Goal: Task Accomplishment & Management: Use online tool/utility

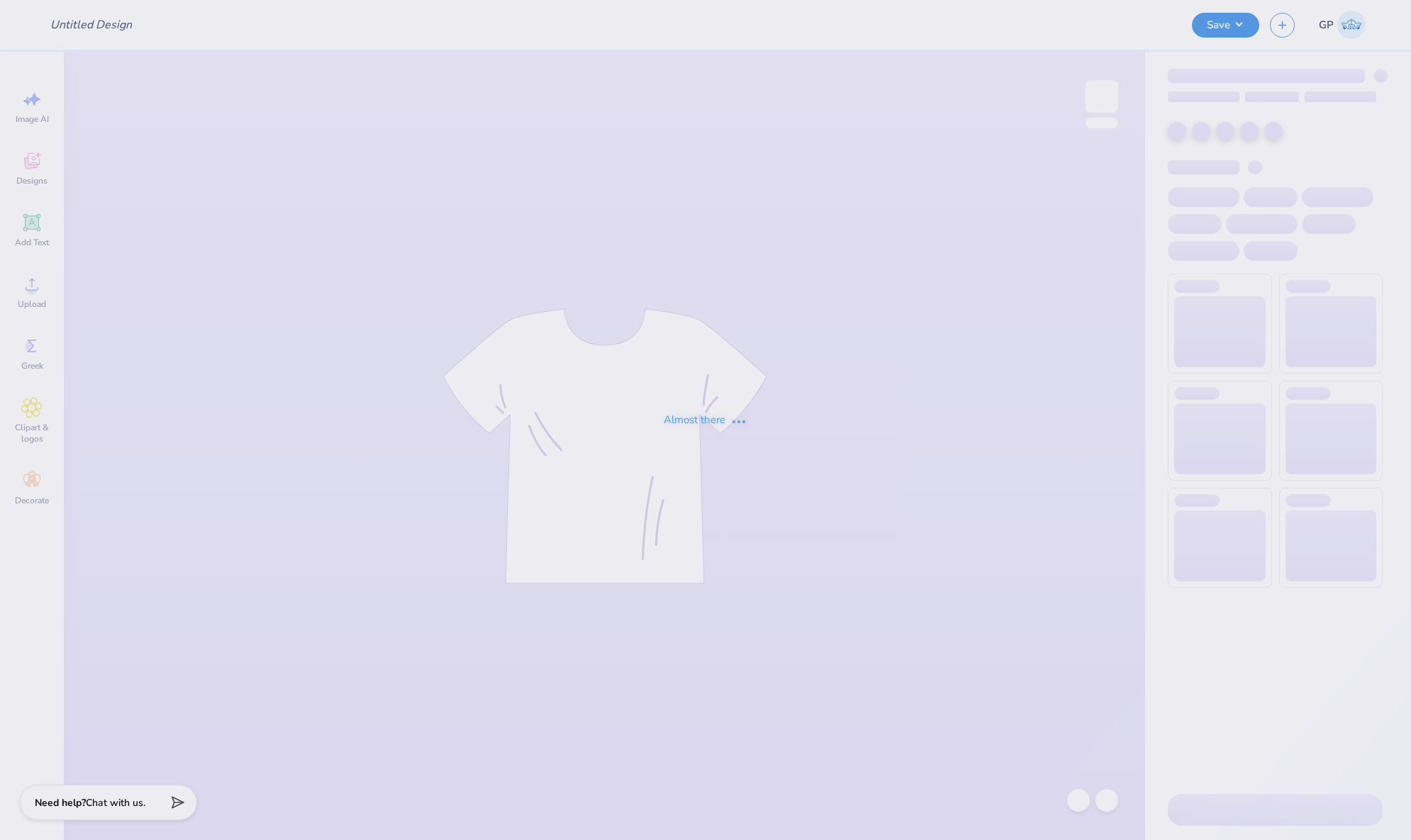
type input "Phi Rho Family Weekend 2025"
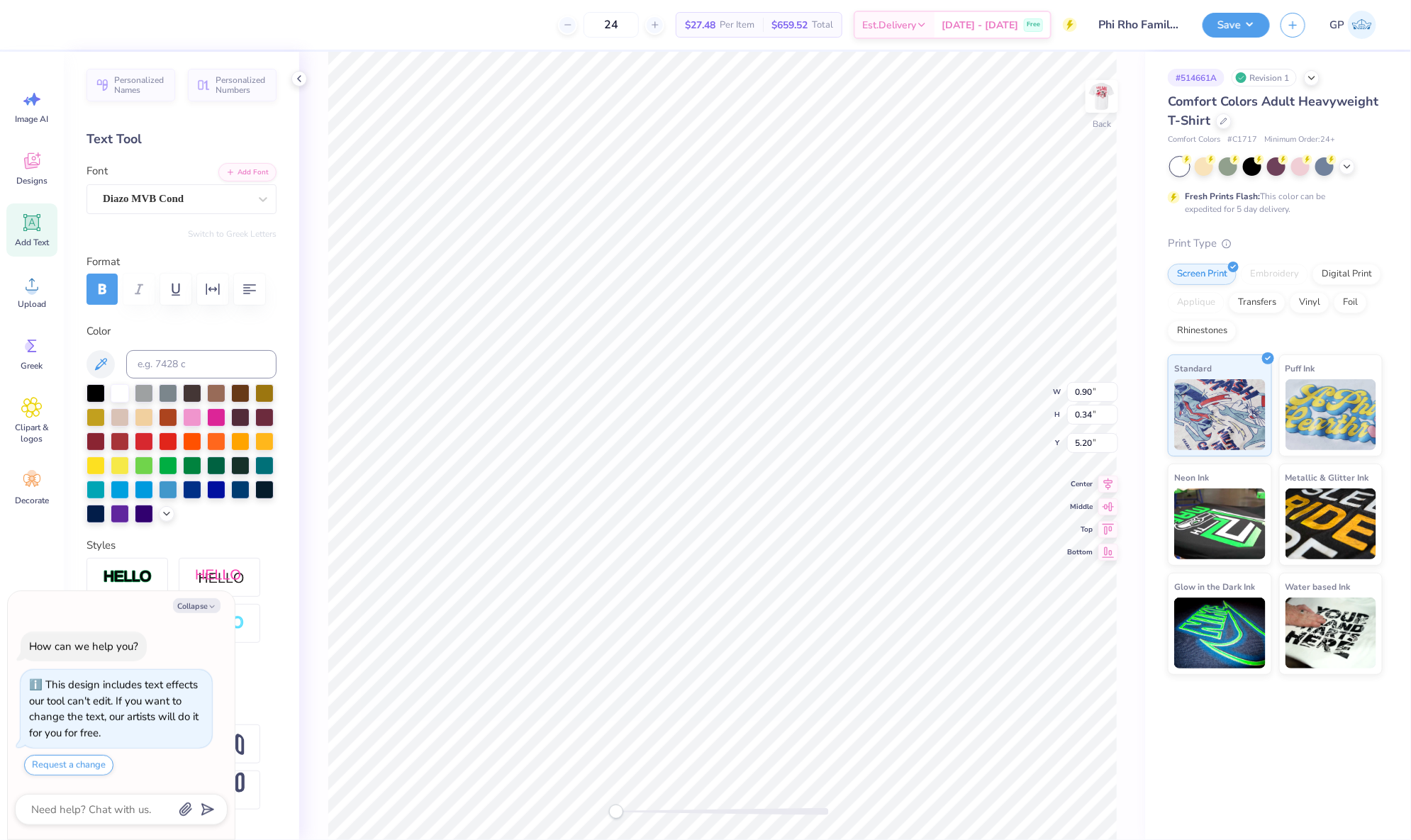
type textarea "x"
type input "3.49"
type input "4.81"
type textarea "x"
type input "3.50"
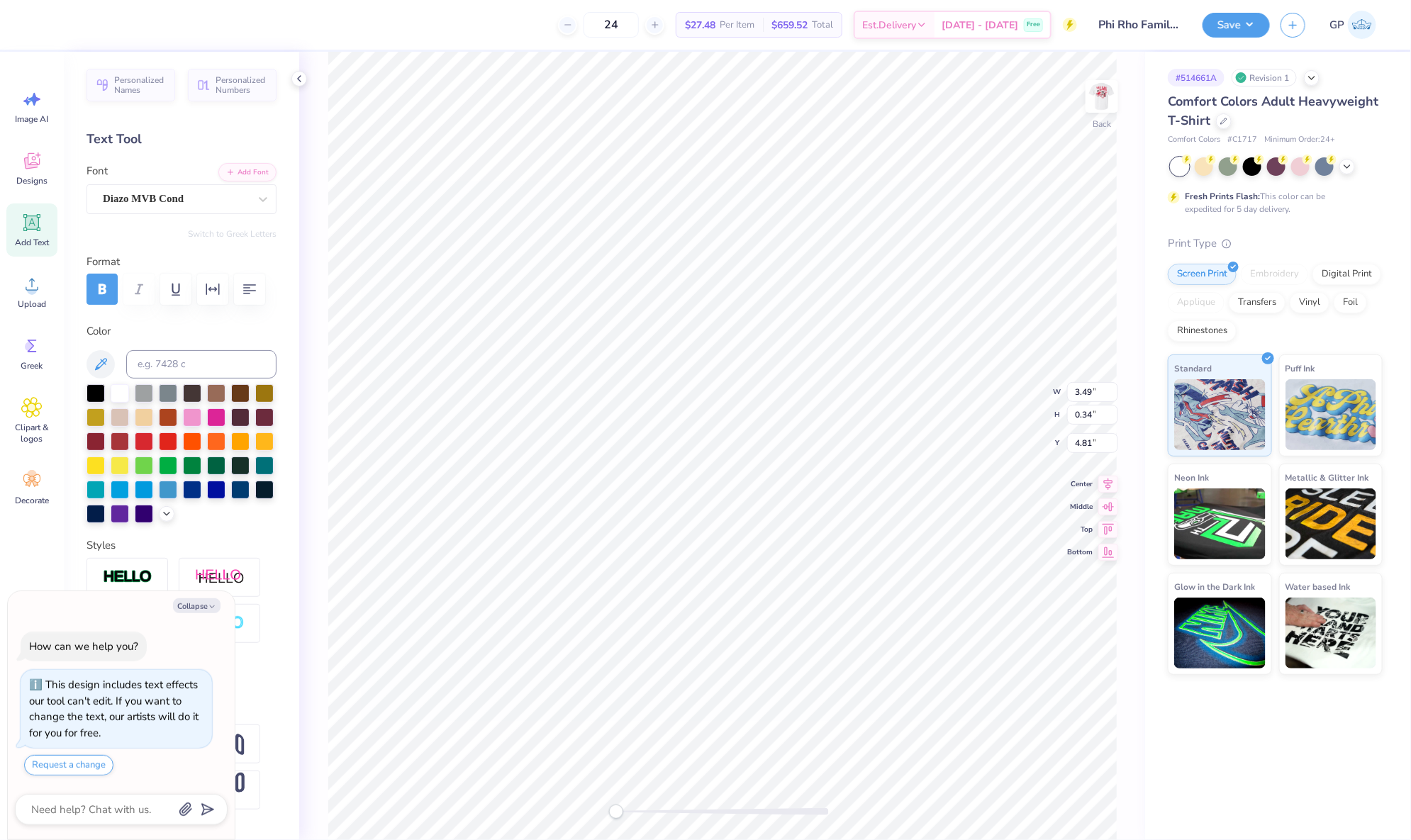
type input "1.73"
type input "3.00"
click at [1117, 88] on img at bounding box center [1102, 96] width 57 height 57
click at [1099, 106] on img at bounding box center [1102, 96] width 57 height 57
type textarea "x"
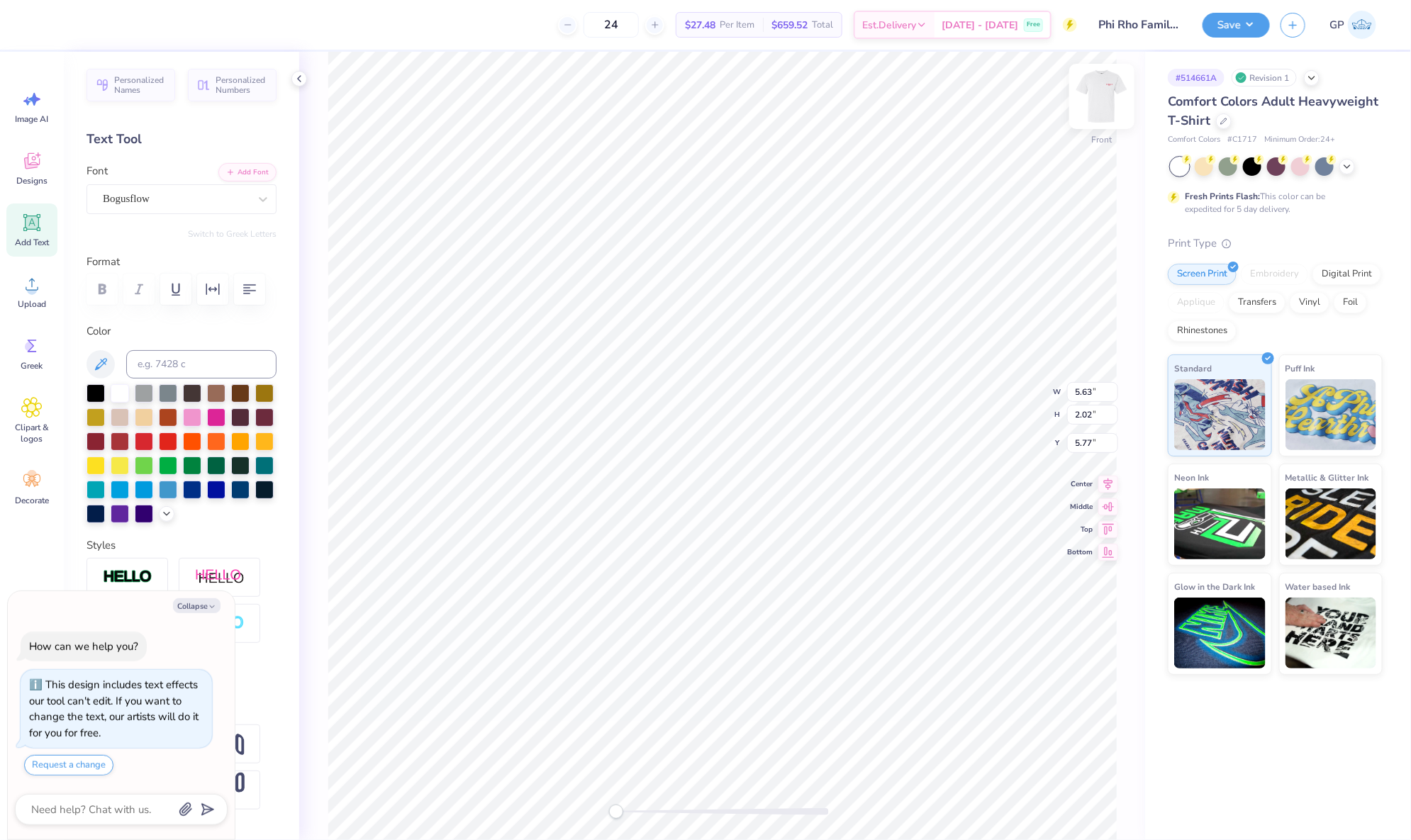
type input "5.53"
type input "1.99"
type input "3.37"
click at [45, 217] on div "Add Text" at bounding box center [32, 230] width 51 height 53
type textarea "x"
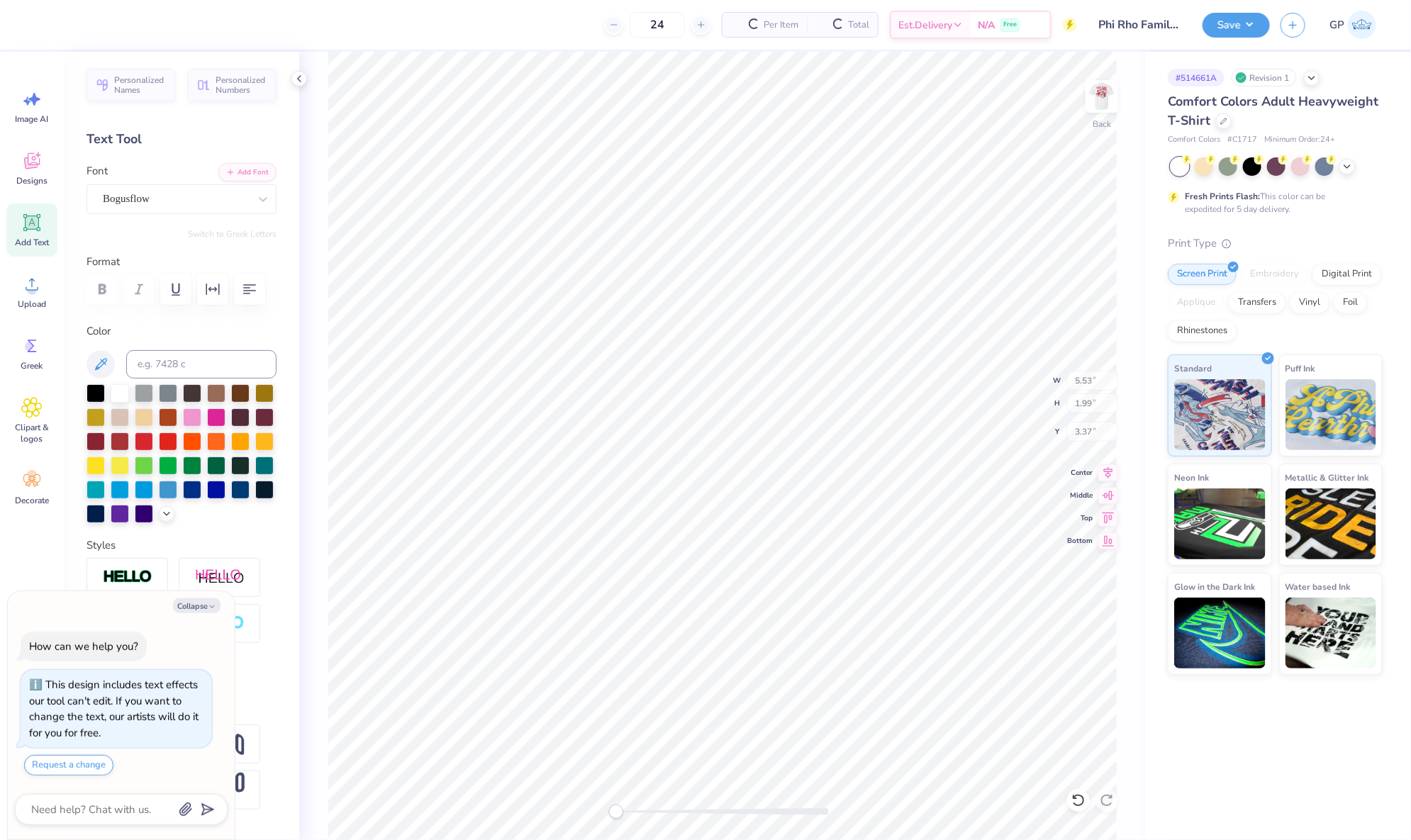
type input "5.59"
type input "1.62"
type input "11.69"
click at [136, 190] on div "Super Dream" at bounding box center [176, 198] width 149 height 22
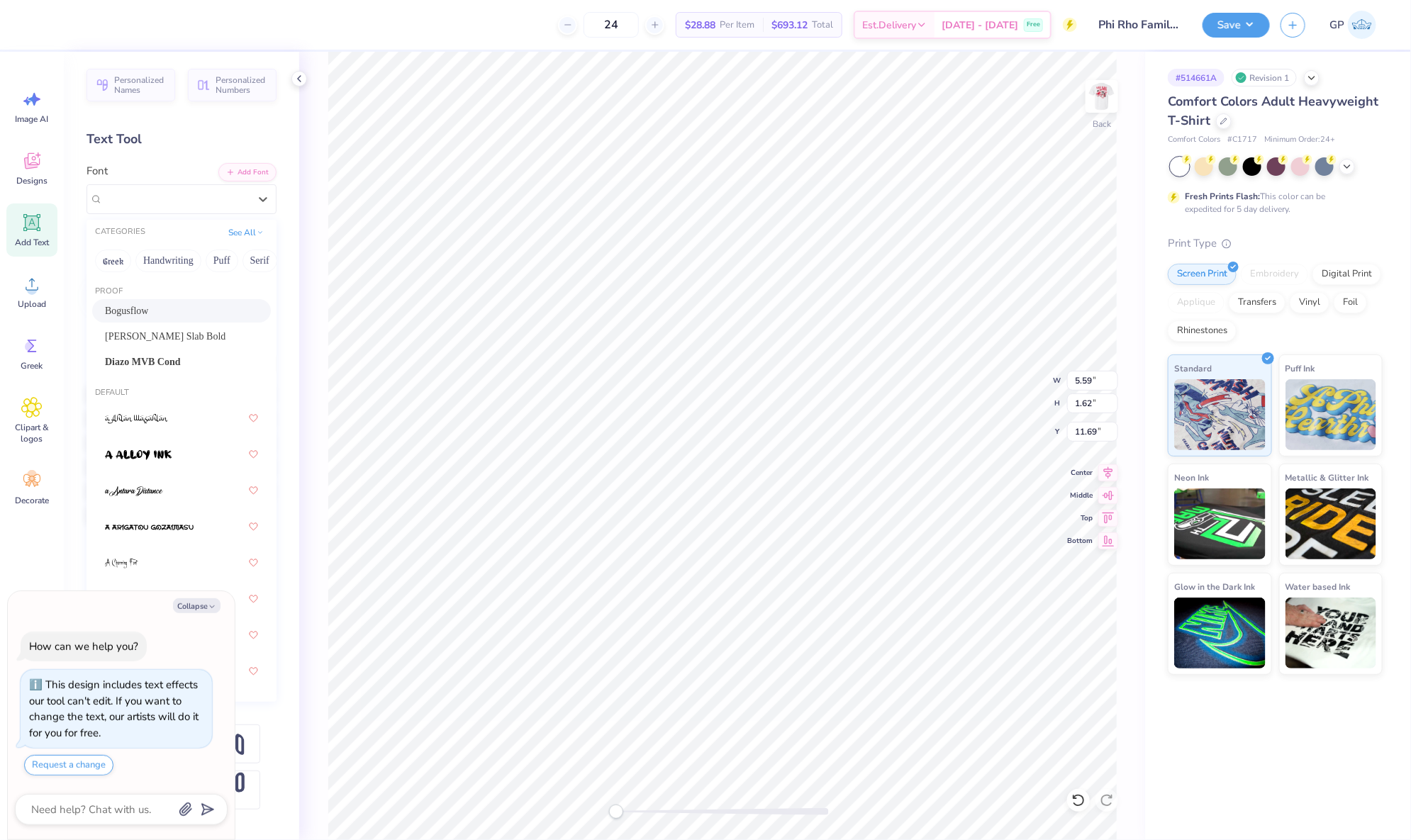
click at [146, 313] on span "Bogusflow" at bounding box center [127, 311] width 43 height 15
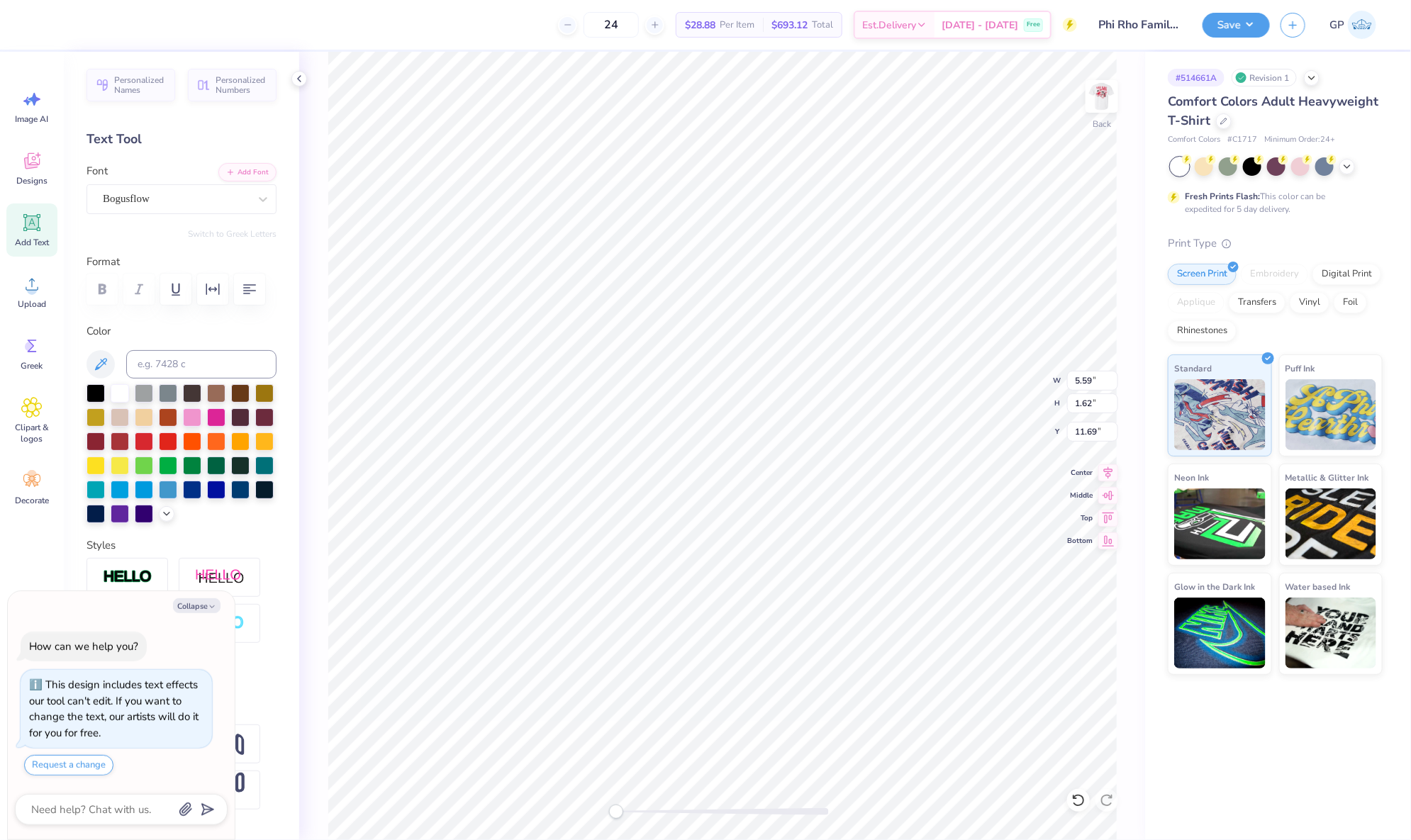
scroll to position [17, 2]
type textarea "x"
type textarea "TEPXT"
type textarea "x"
type textarea "TEPIXT"
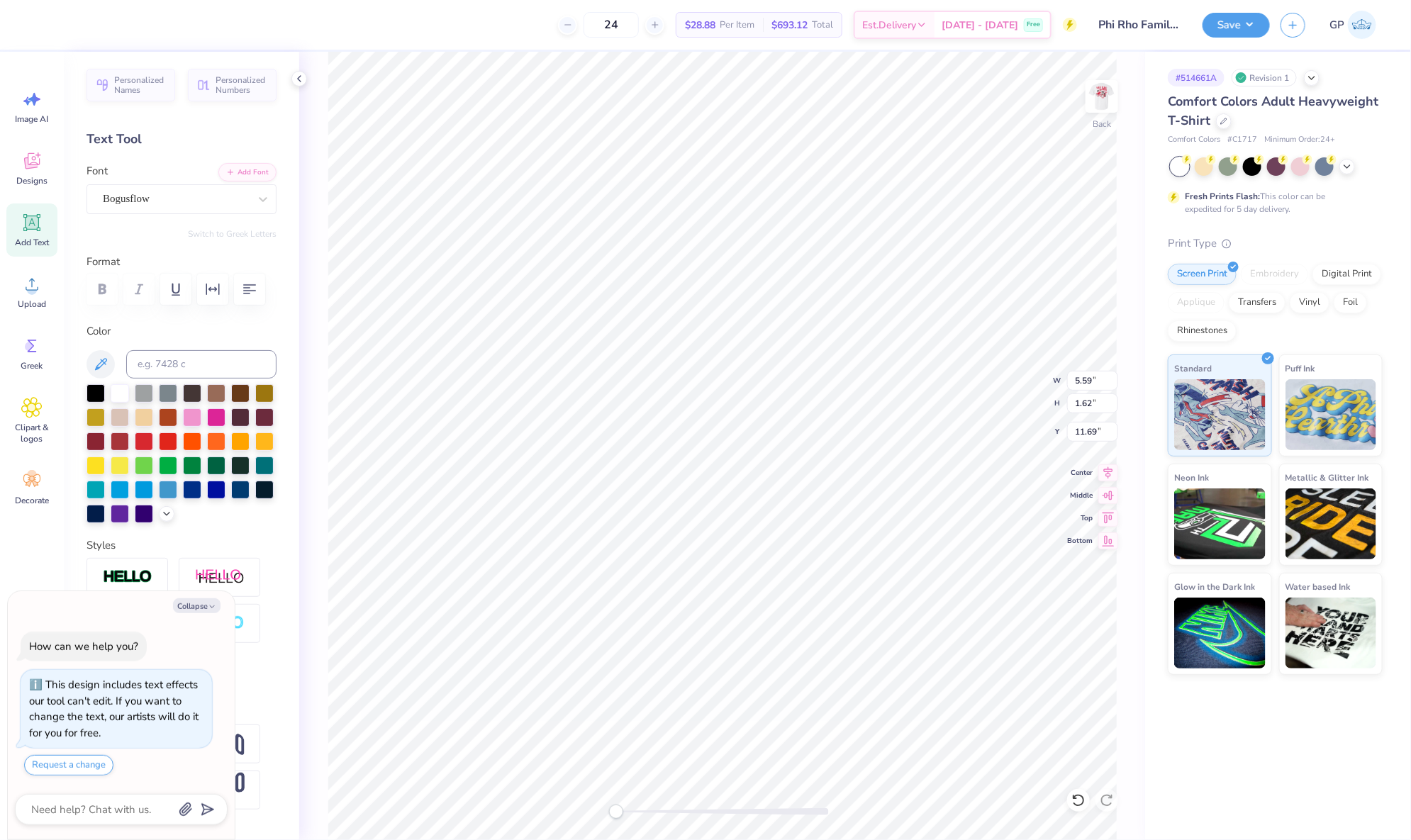
type textarea "x"
type textarea "TEPXT"
type textarea "x"
type textarea "TEPHXT"
type textarea "x"
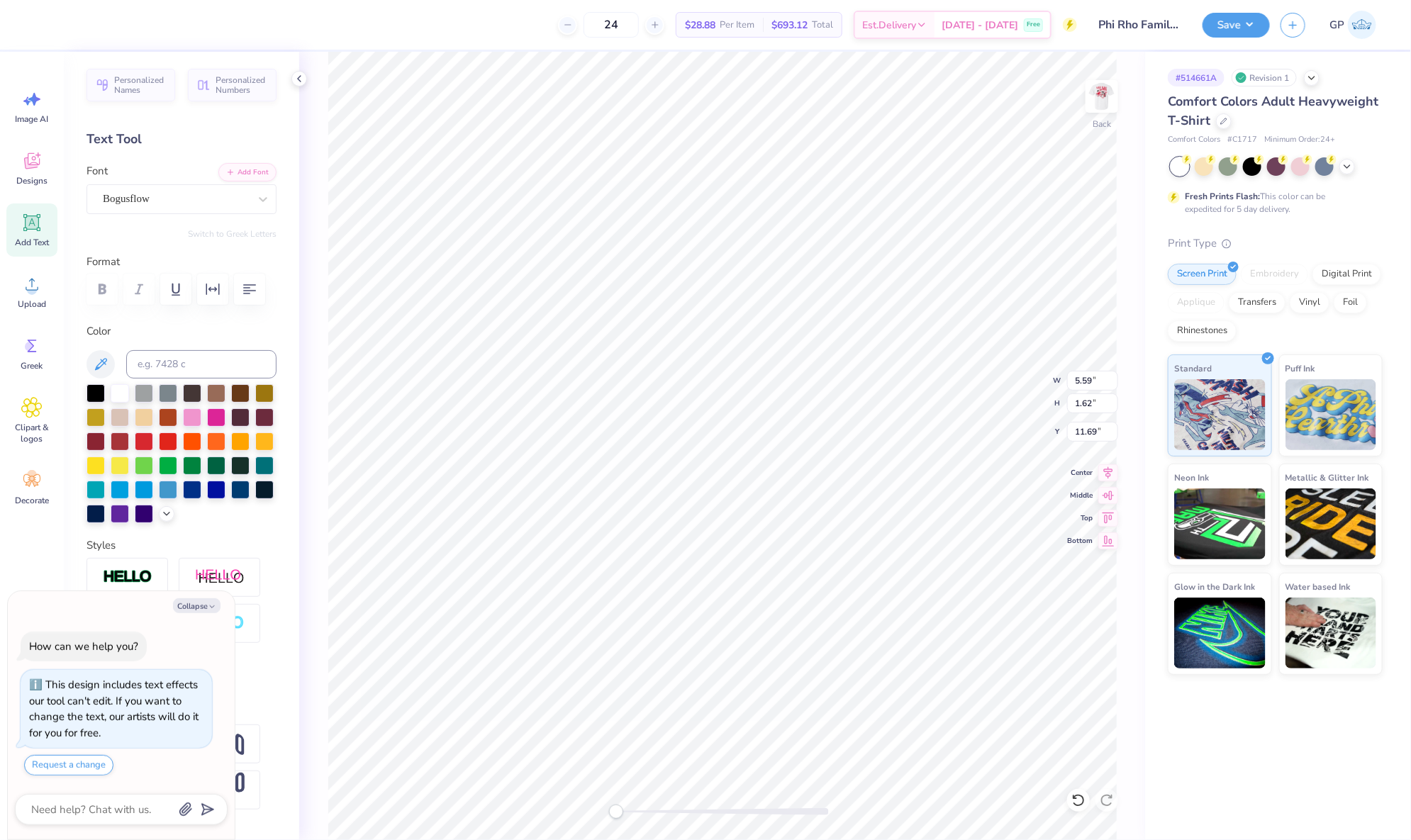
type textarea "TEPHIXT"
type textarea "x"
type textarea "TEPHI XT"
type textarea "x"
type textarea "TEPHI RXT"
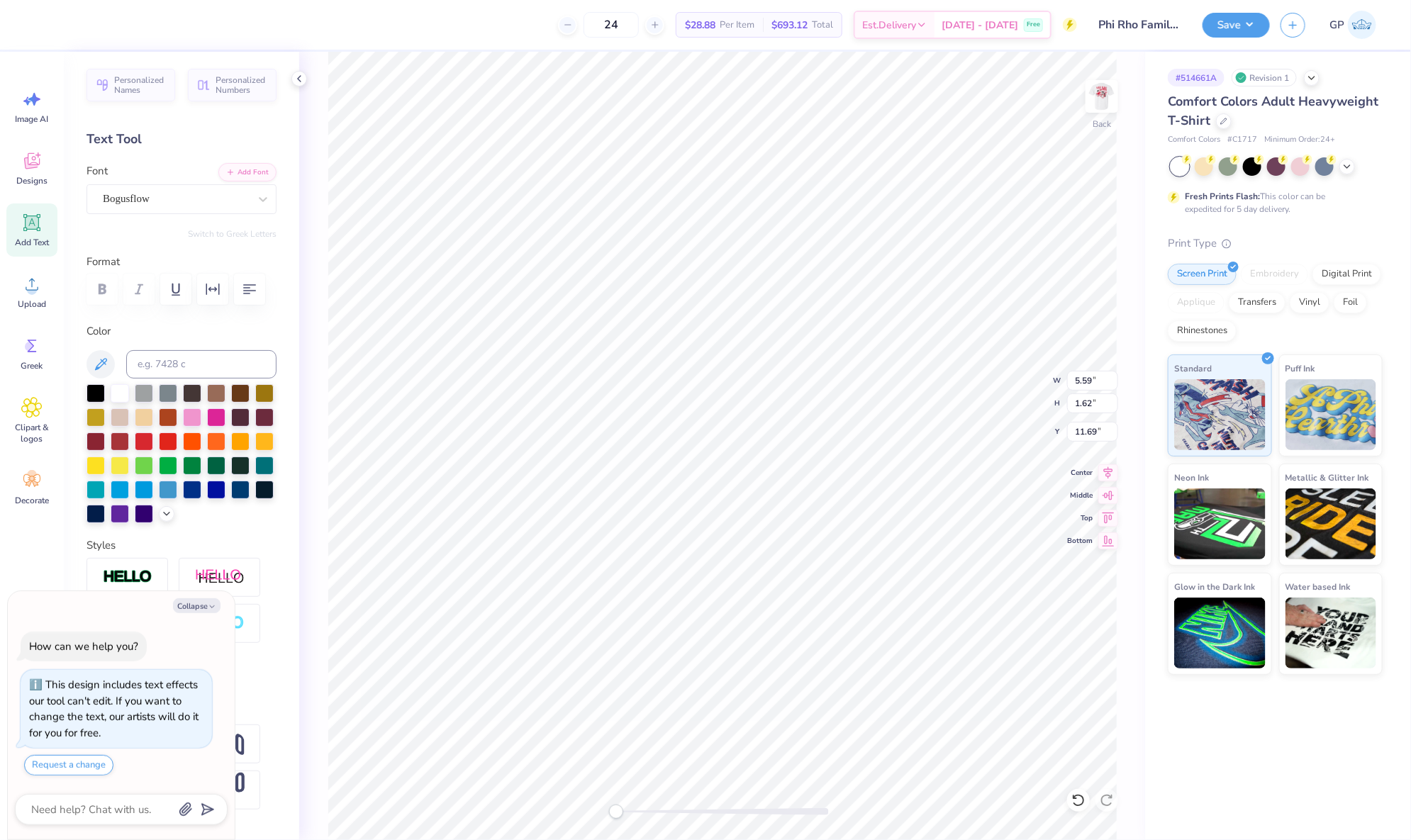
type textarea "x"
type textarea "TEPHI RHXT"
type textarea "x"
type textarea "TEPHI RHOXT"
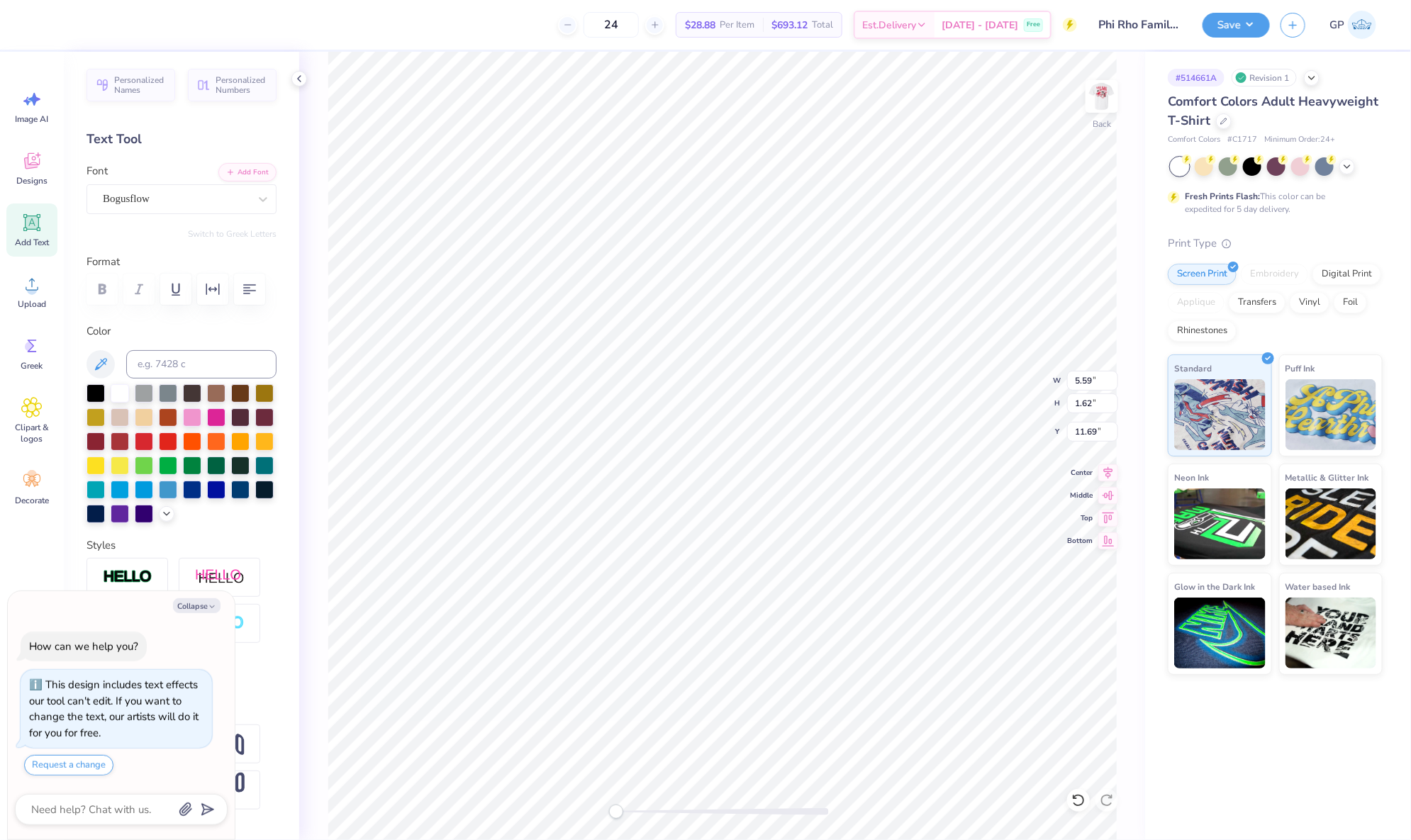
scroll to position [17, 2]
type textarea "x"
type textarea "\PHI RHOXT"
type textarea "x"
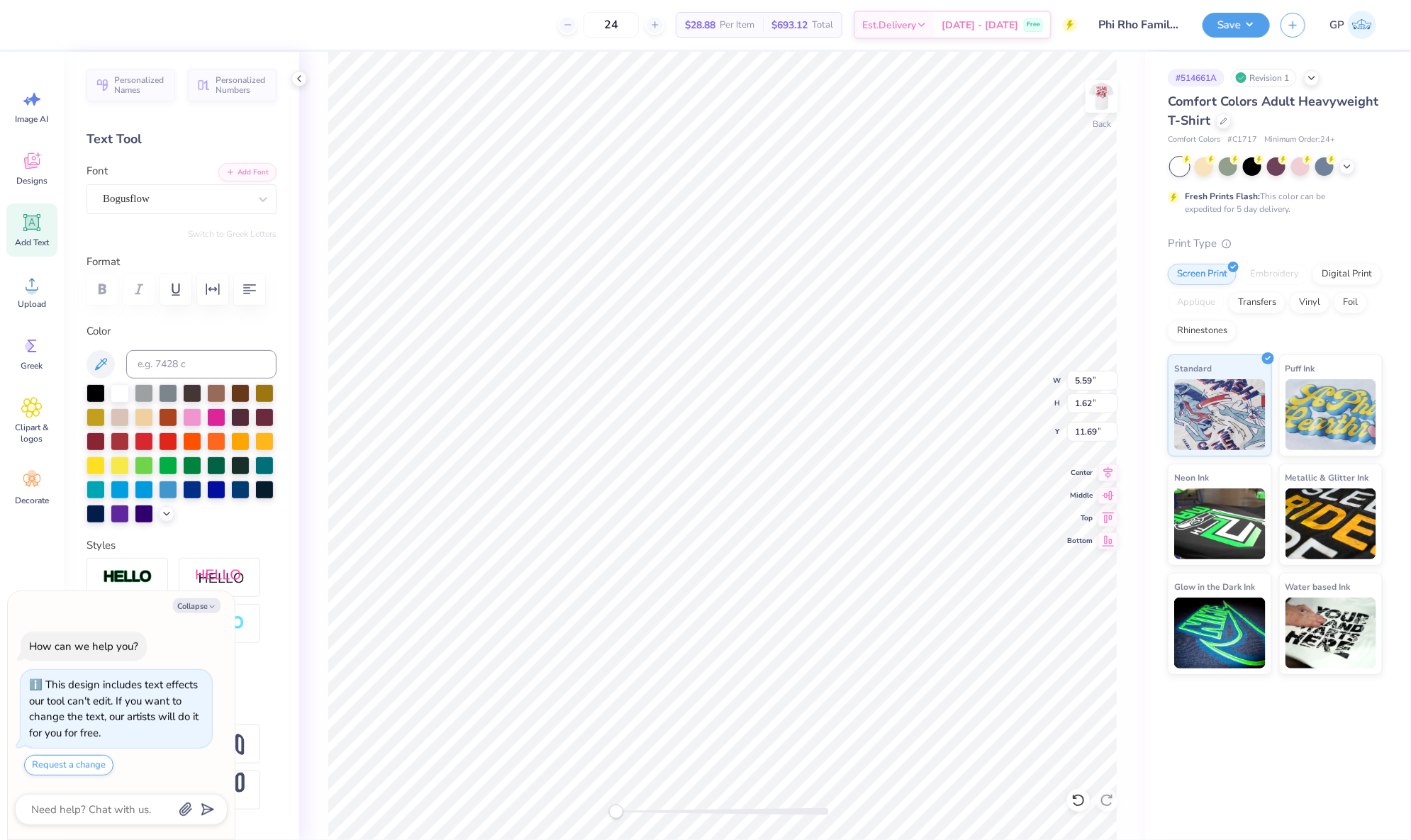
type textarea "\PHI RHO\"
type textarea "x"
type input "9.82"
type input "2.22"
type input "11.39"
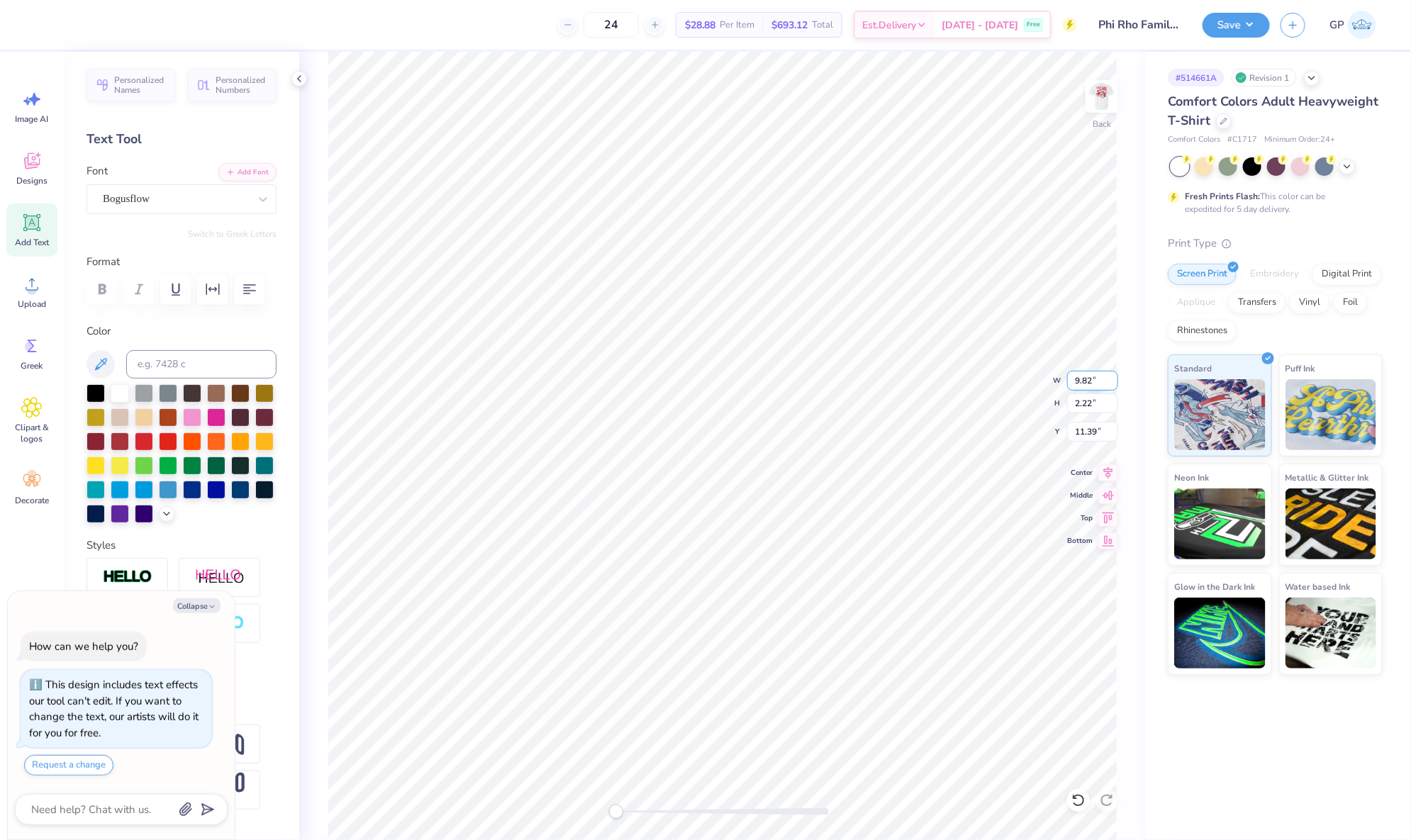
click at [1085, 389] on input "9.82" at bounding box center [1093, 380] width 51 height 20
type input "3.5"
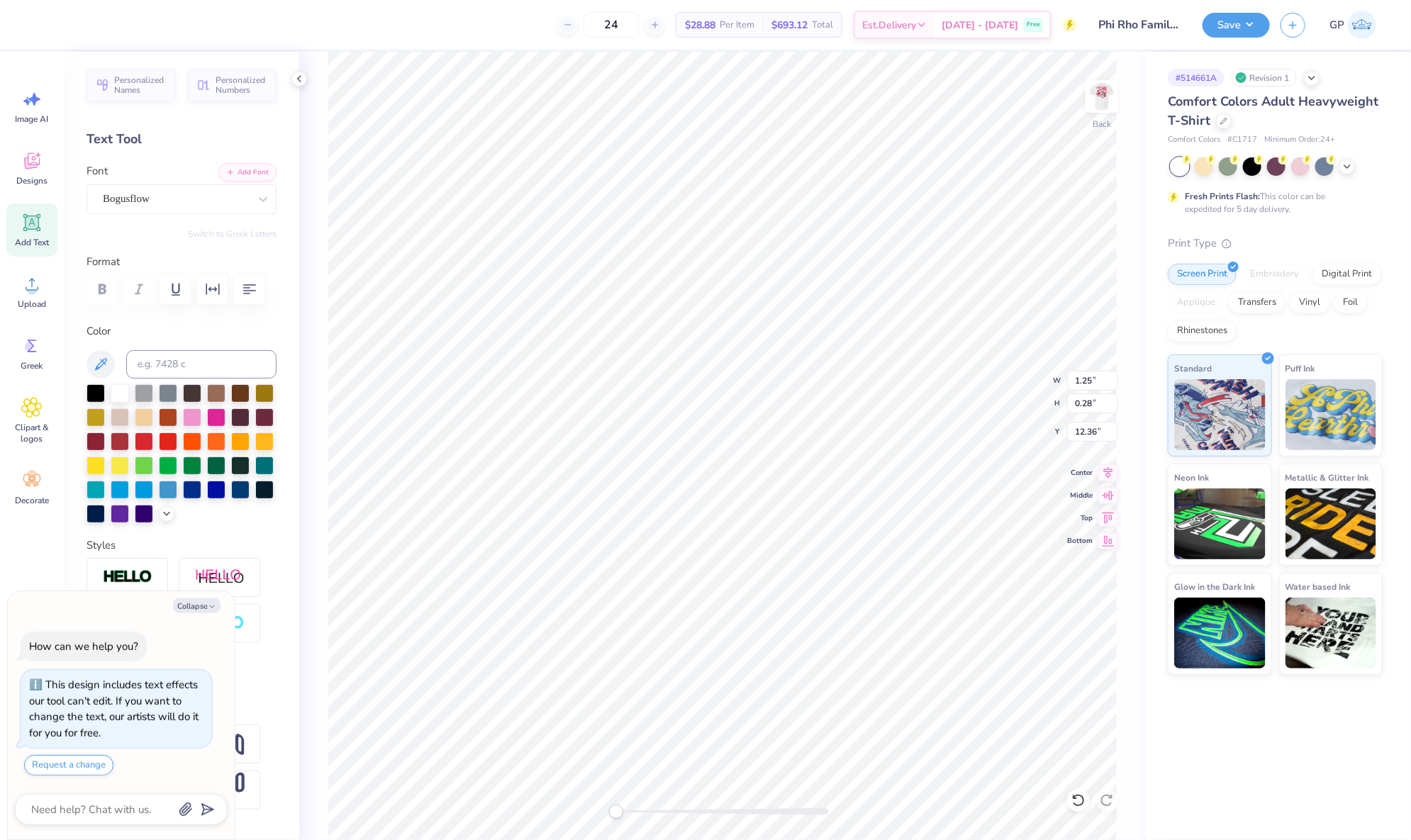
type textarea "x"
click at [1089, 382] on input "1.25" at bounding box center [1093, 380] width 51 height 20
type input "3.5"
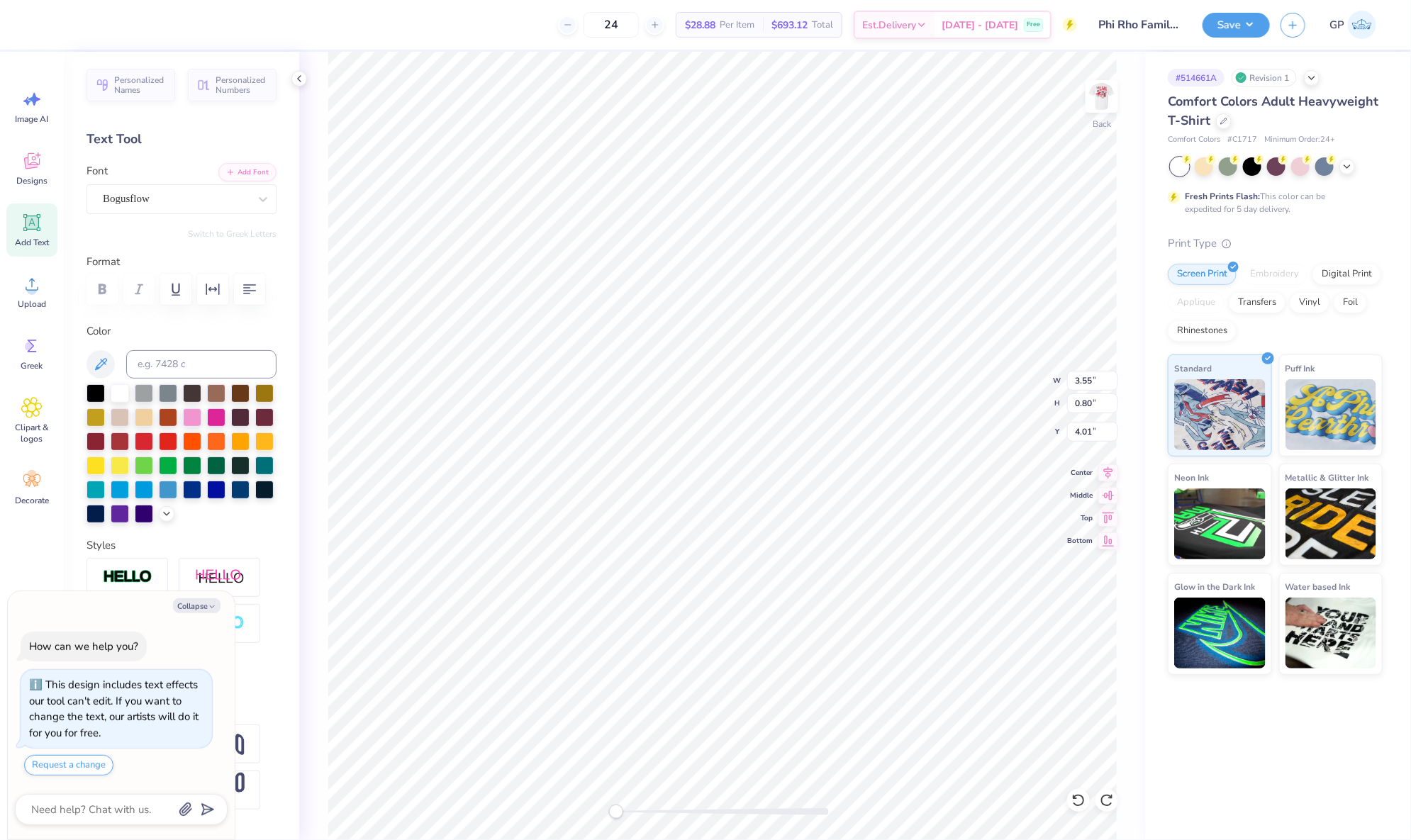
type textarea "x"
click at [1090, 379] on input "3.55" at bounding box center [1093, 380] width 51 height 20
type input "3.5"
click at [649, 806] on div at bounding box center [722, 811] width 213 height 14
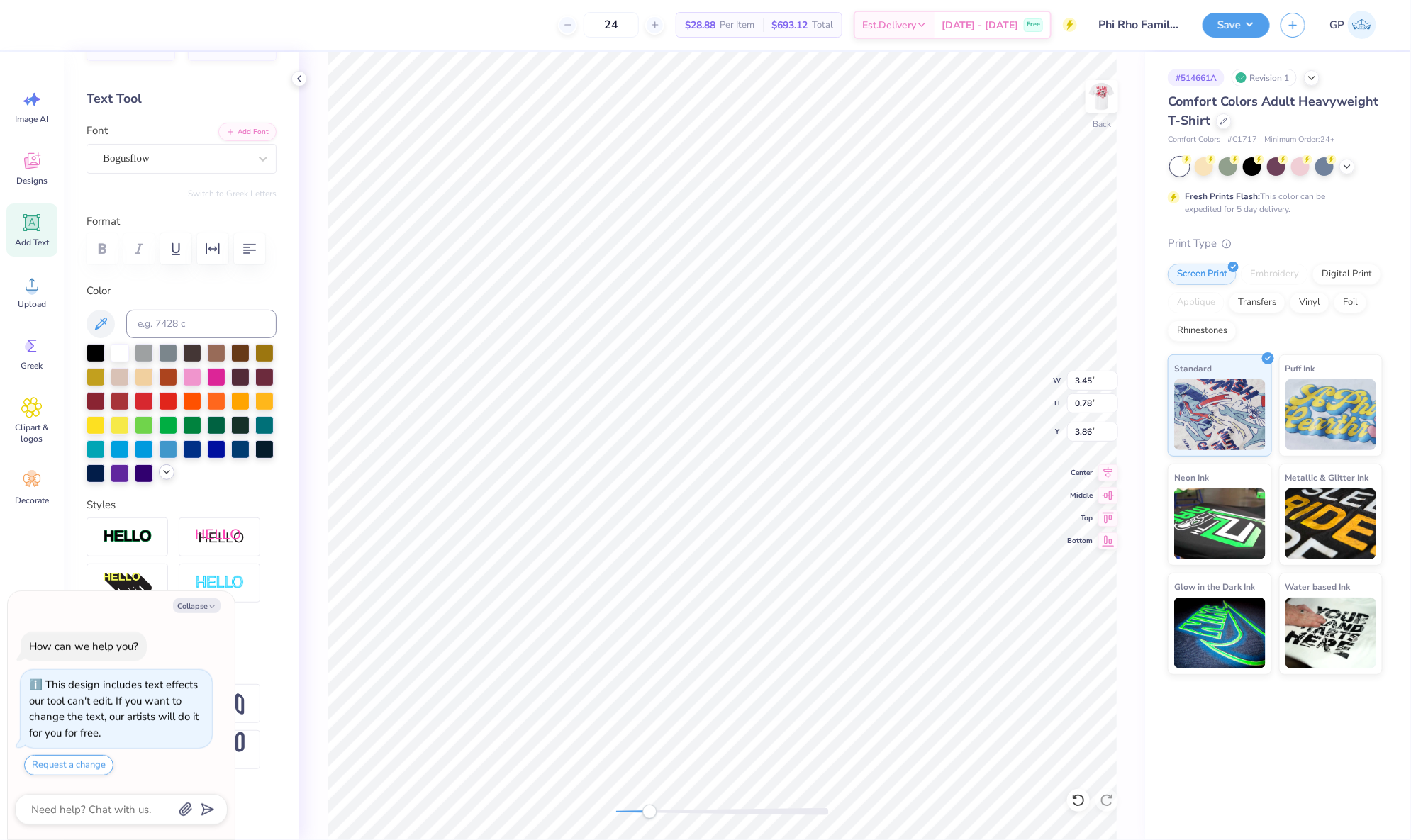
click at [161, 478] on icon at bounding box center [167, 472] width 12 height 12
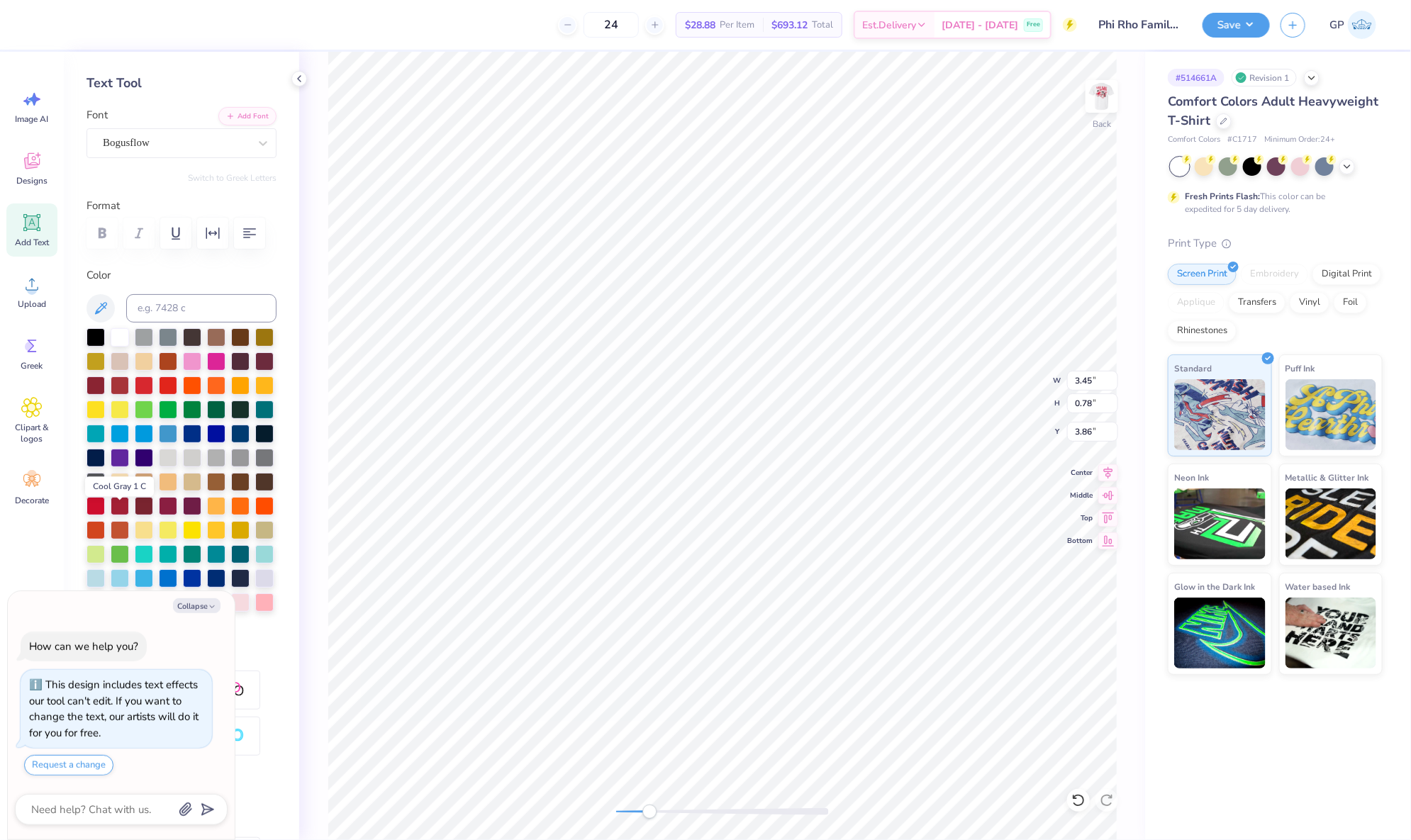
scroll to position [236, 0]
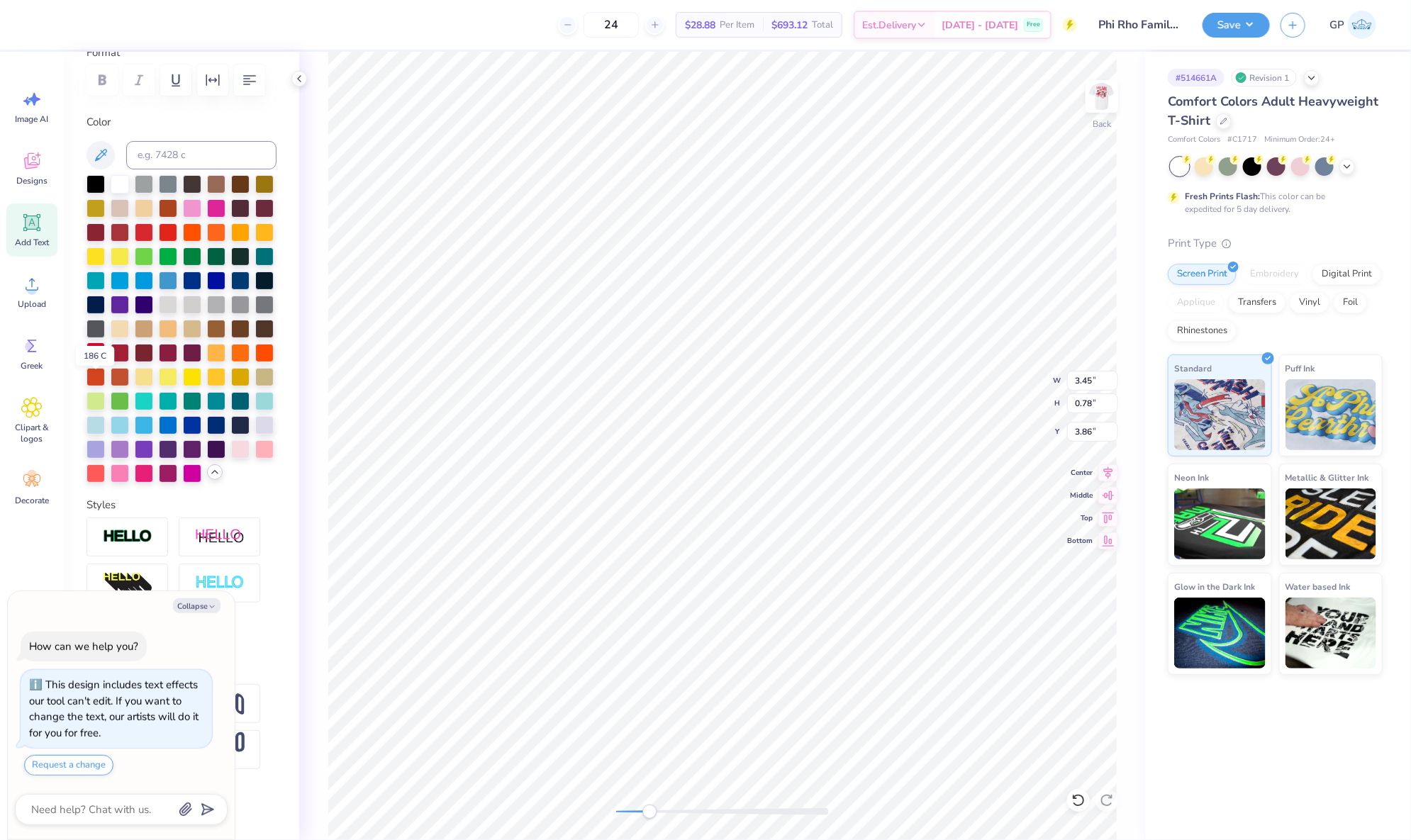
click at [87, 360] on div at bounding box center [96, 351] width 18 height 18
type textarea "x"
type input "3.5"
click at [1107, 375] on input "3.5" at bounding box center [1093, 380] width 51 height 20
type textarea "x"
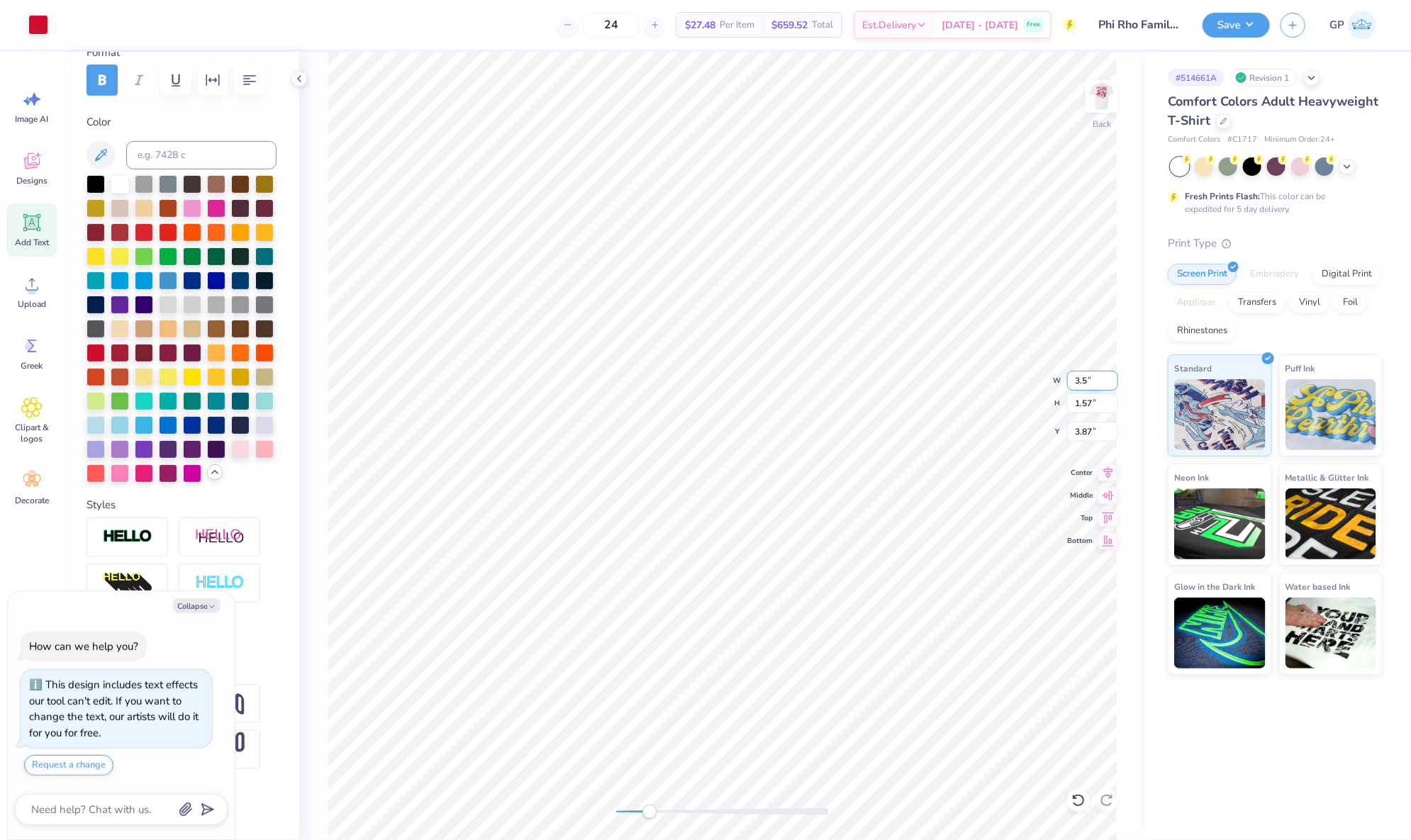
type input "3.51"
type input "1.58"
type input "3.86"
type input "3.5"
type textarea "x"
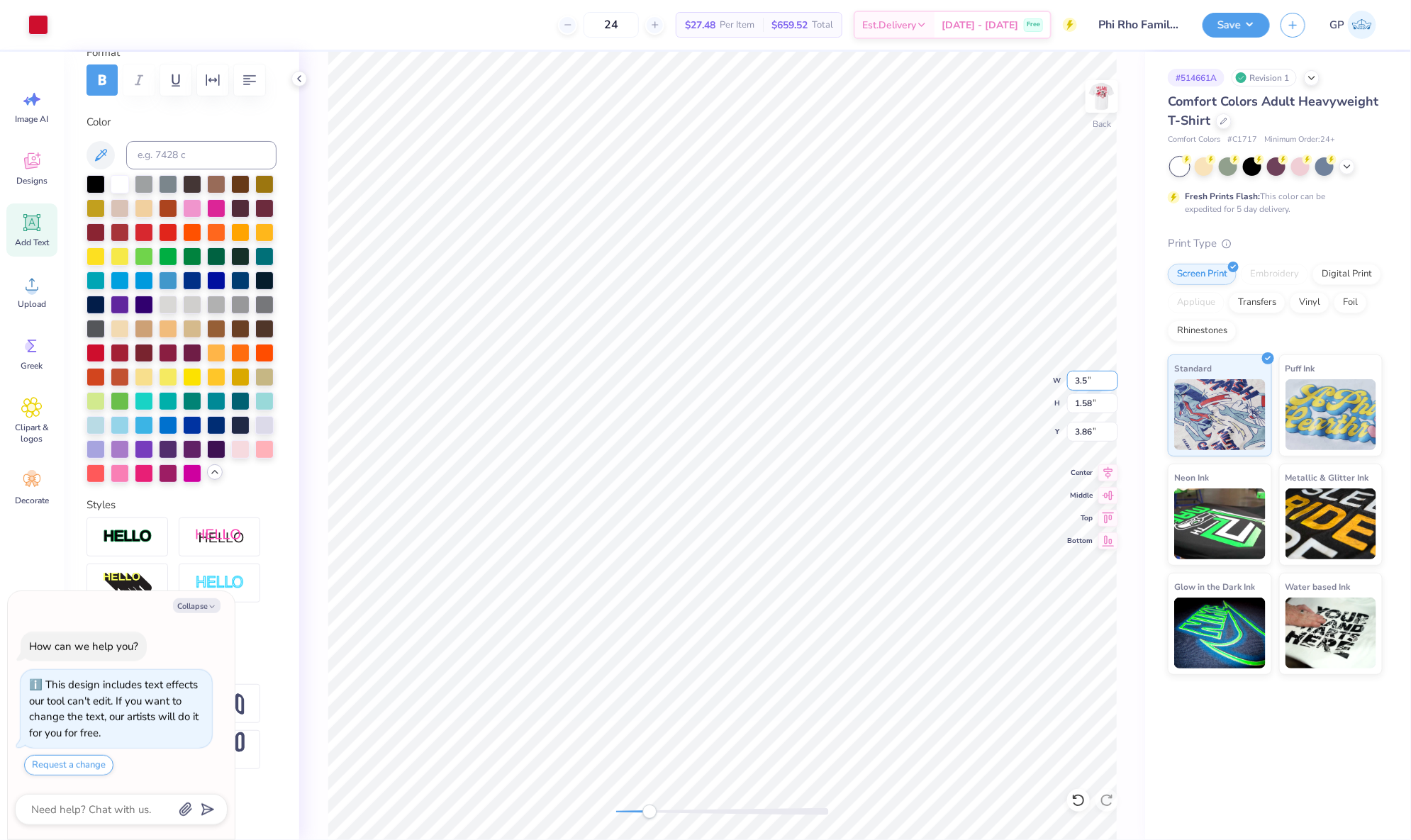
type input "3.49"
type input "1.57"
type input "3.87"
type input "3.5"
type textarea "x"
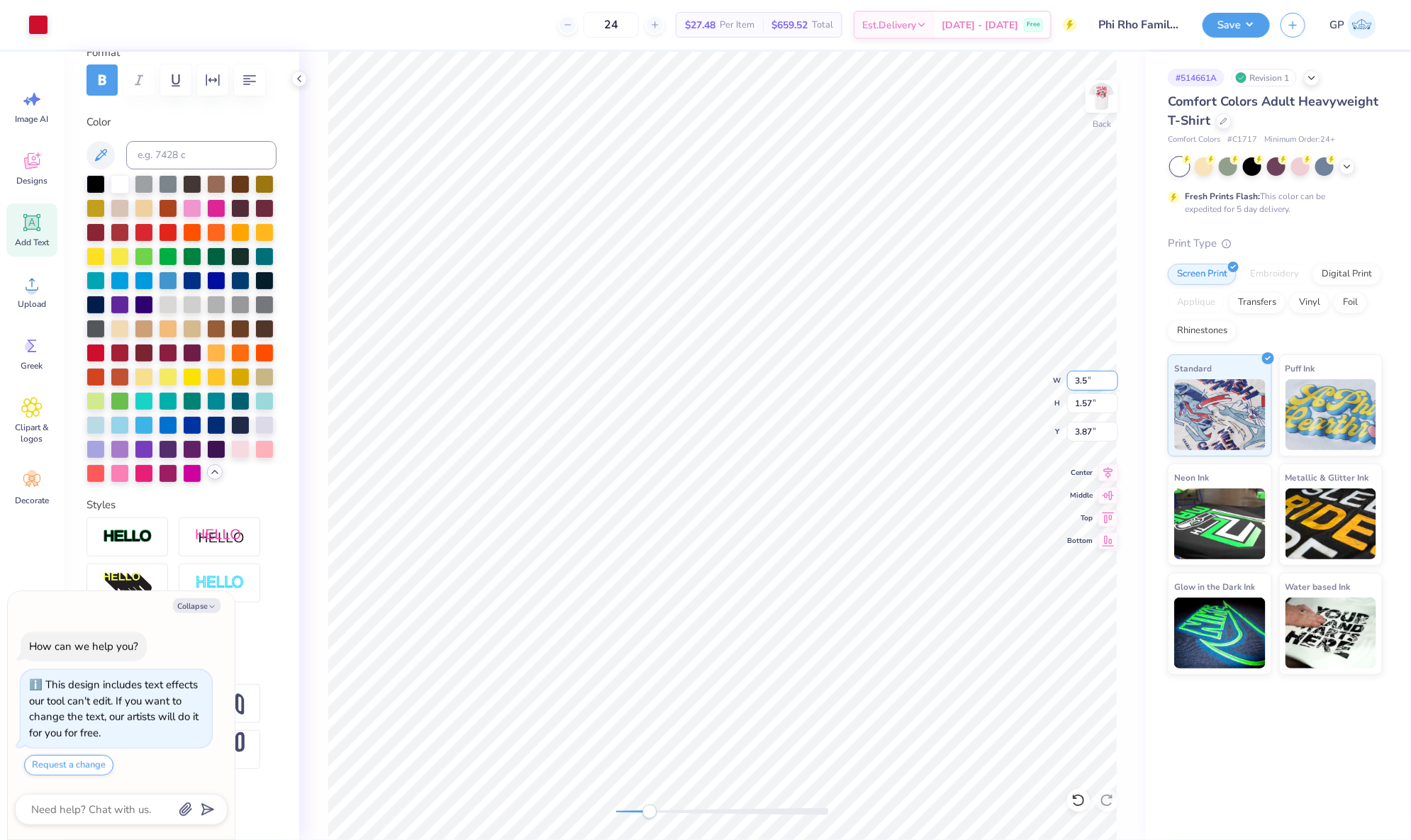
type input "3.51"
type input "1.58"
type input "3.86"
type input "3.5"
type textarea "x"
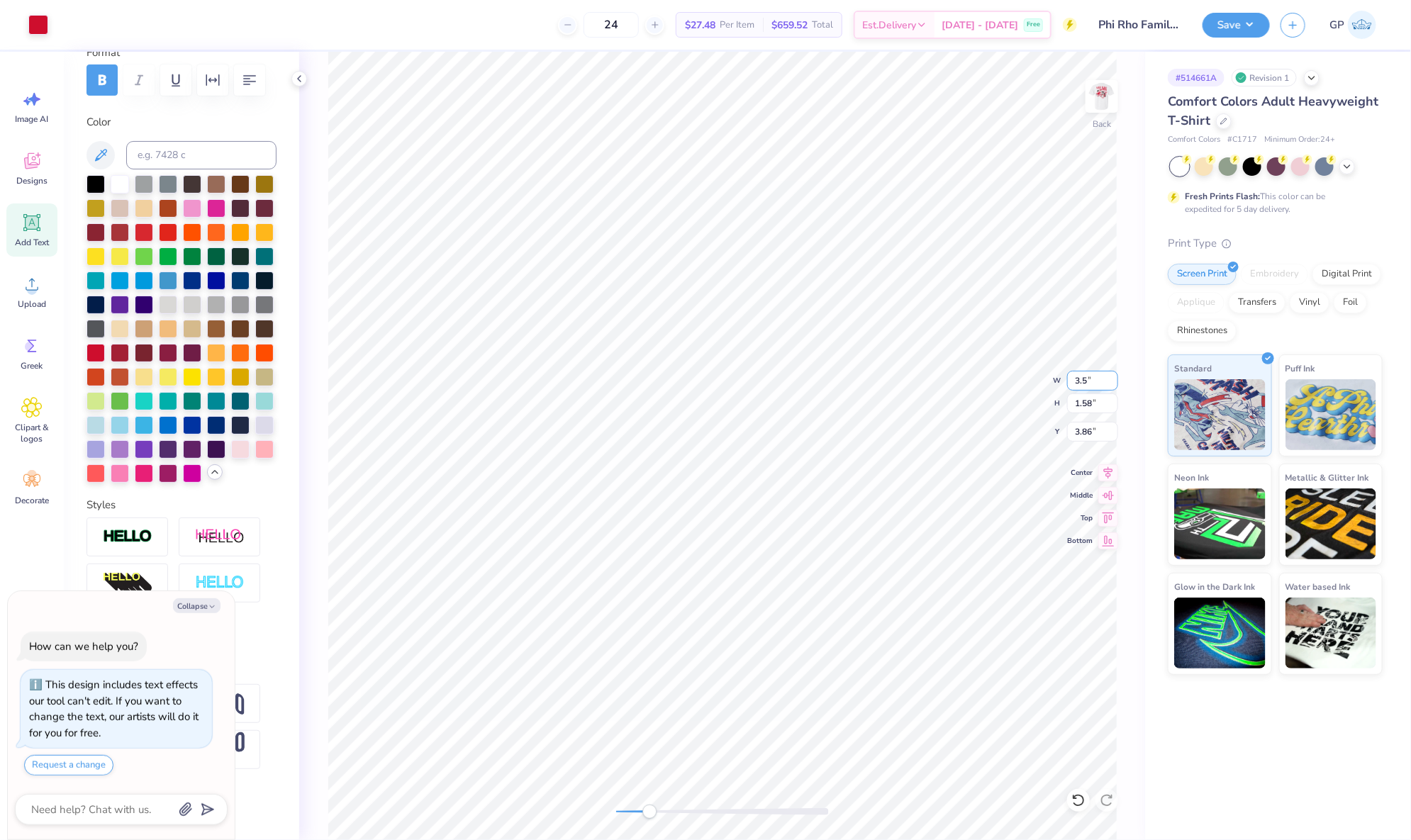
type input "3.49"
type input "1.57"
type input "3.87"
type input "3.4"
type textarea "x"
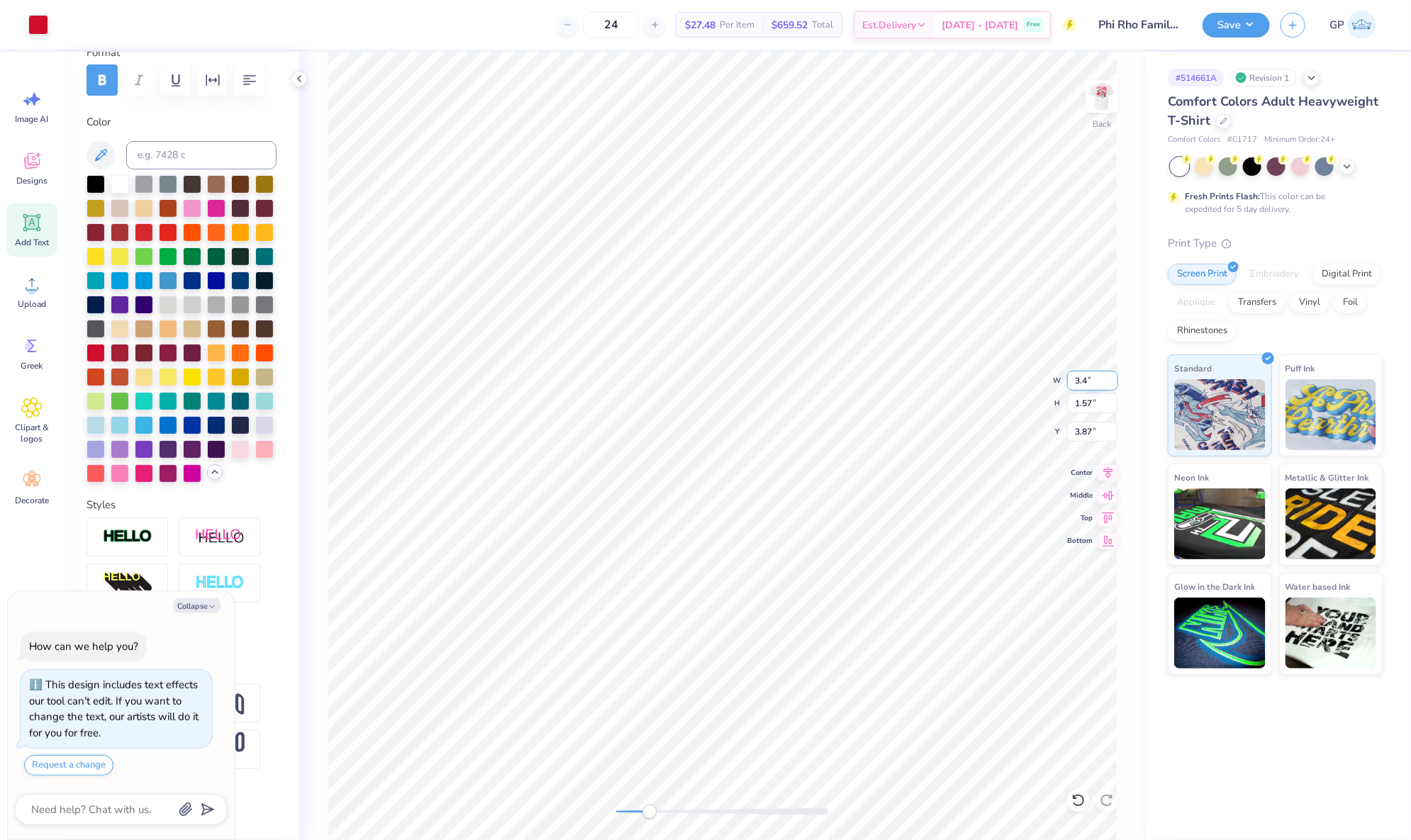
type input "3.31"
type input "1.52"
type input "3.90"
type textarea "x"
click at [1086, 386] on input "3.31" at bounding box center [1093, 380] width 51 height 20
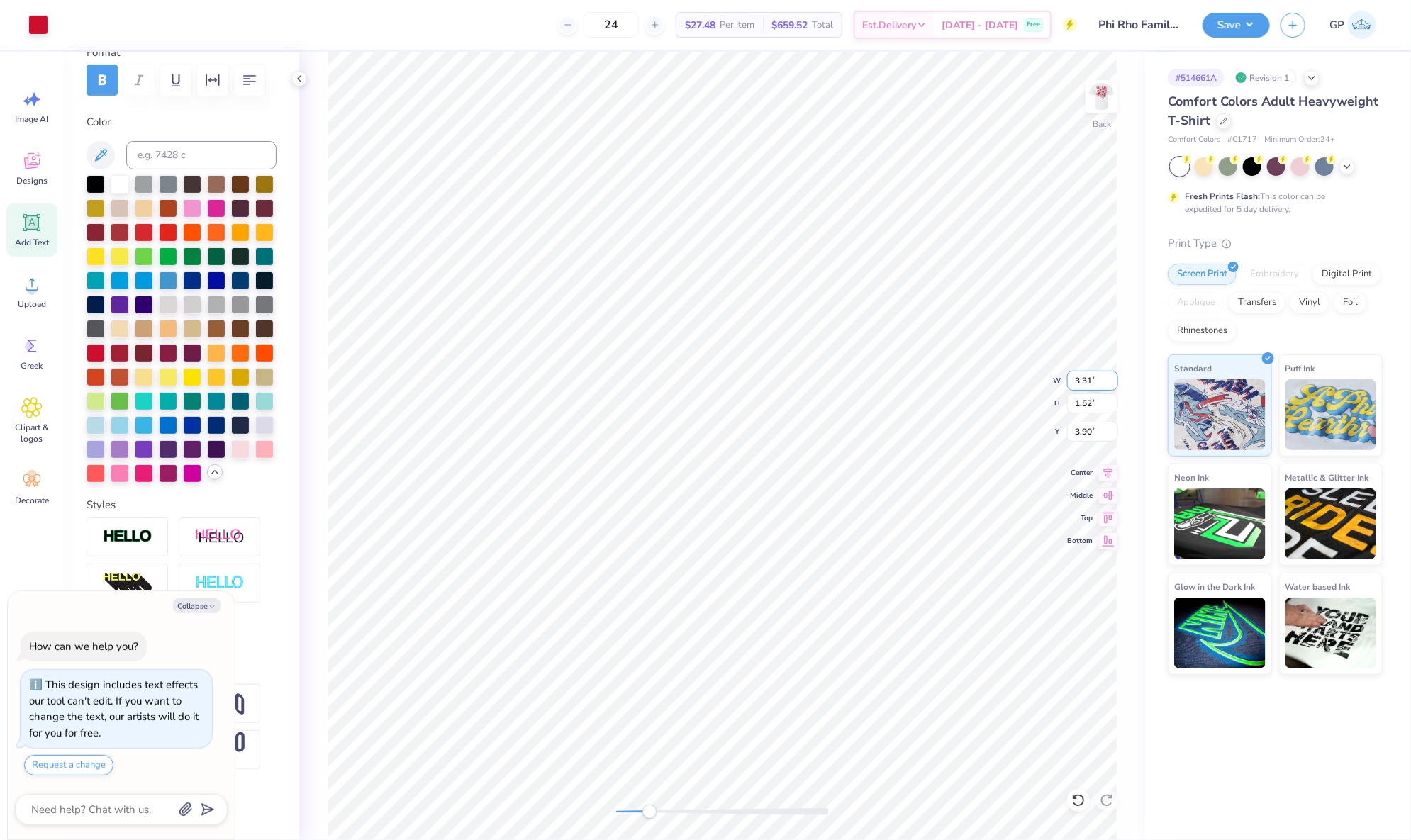
click at [1086, 386] on input "3.31" at bounding box center [1093, 380] width 51 height 20
type input "3.5"
type textarea "x"
type input "3.70"
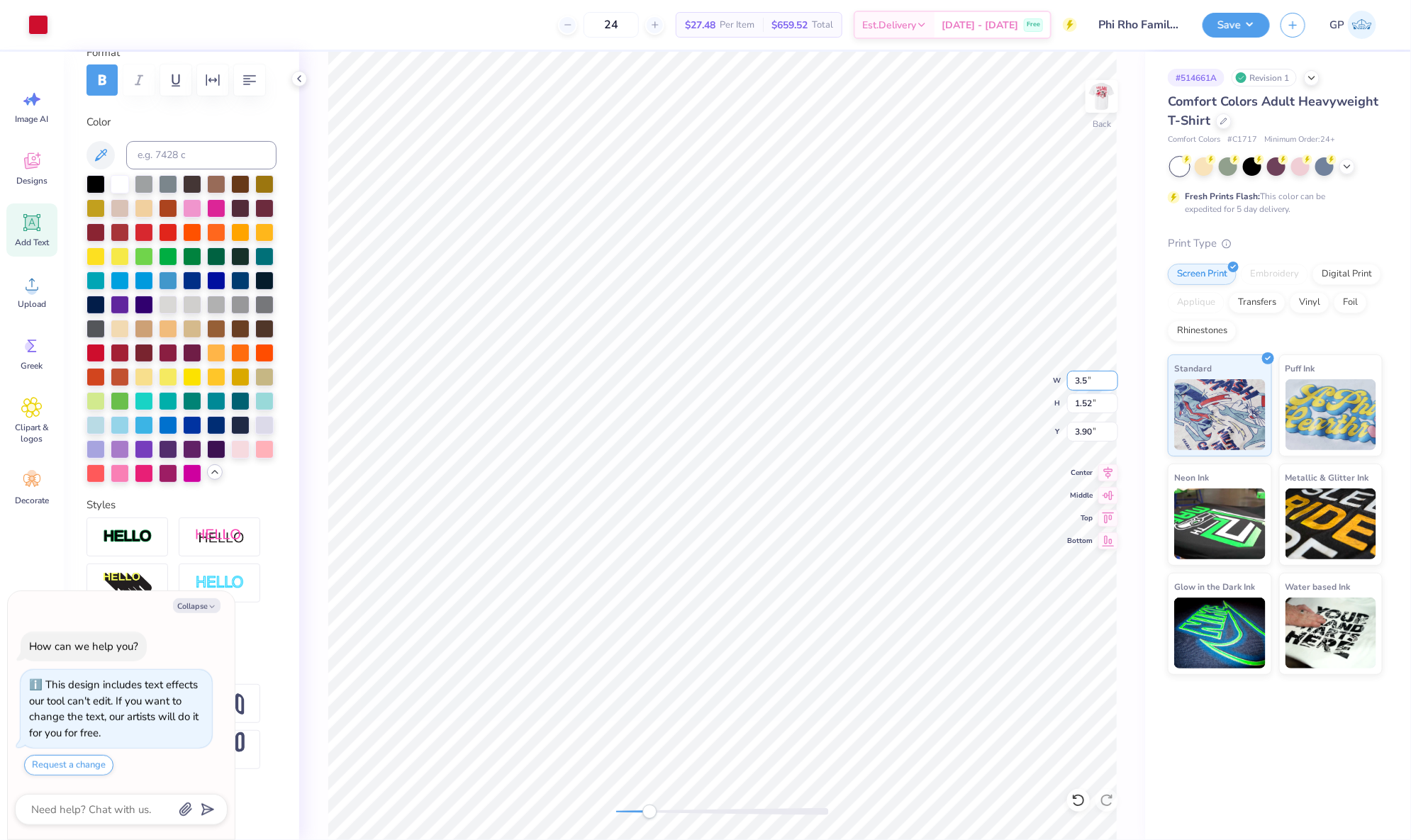
type input "1.64"
type input "3.83"
type input "3.50"
type textarea "x"
type input "3.31"
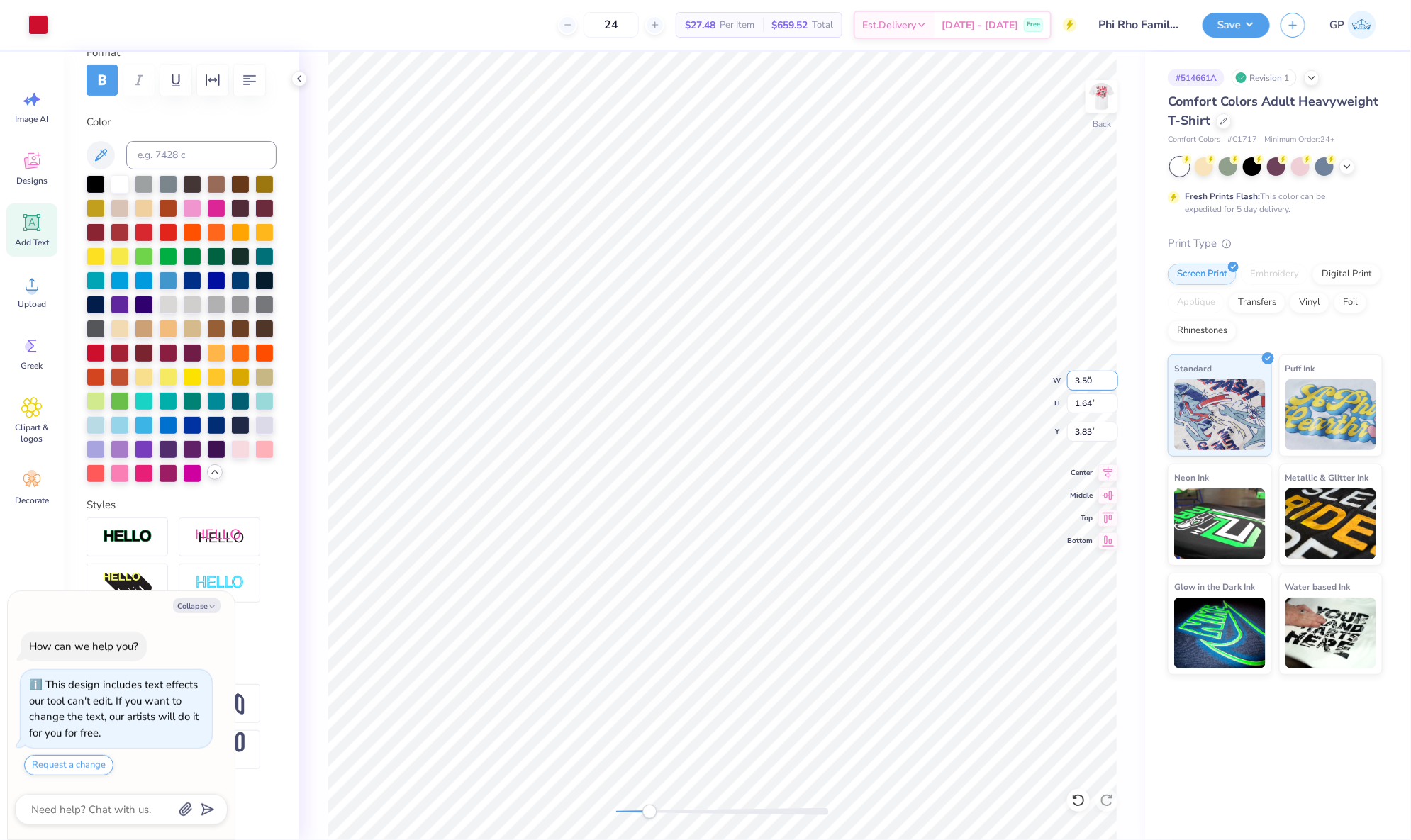
type input "1.52"
type input "3.90"
type textarea "x"
drag, startPoint x: 1084, startPoint y: 380, endPoint x: 1093, endPoint y: 381, distance: 9.1
click at [1093, 381] on input "3.31" at bounding box center [1093, 380] width 51 height 20
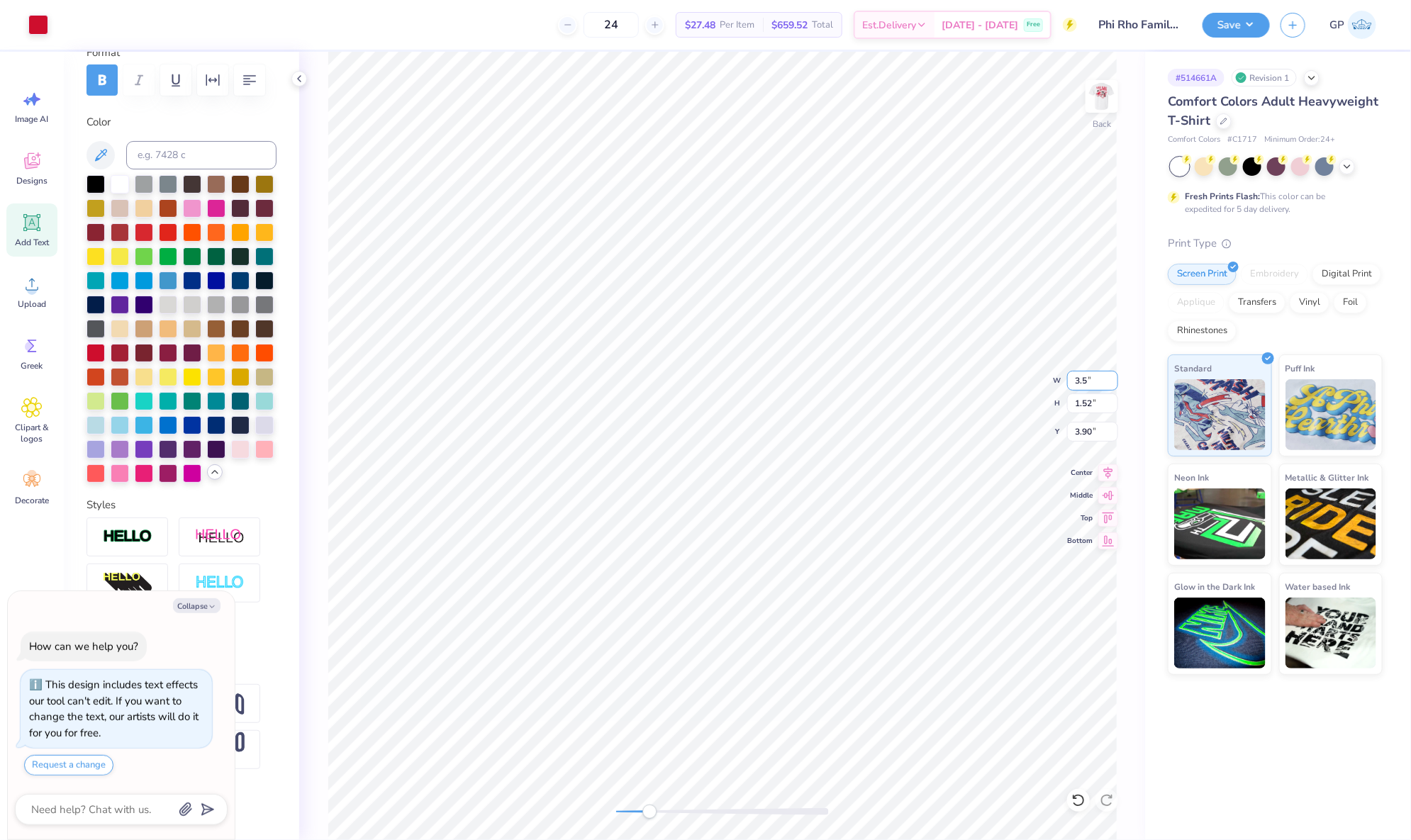
type input "3.5"
type textarea "x"
type input "3.70"
type input "1.64"
type input "3.83"
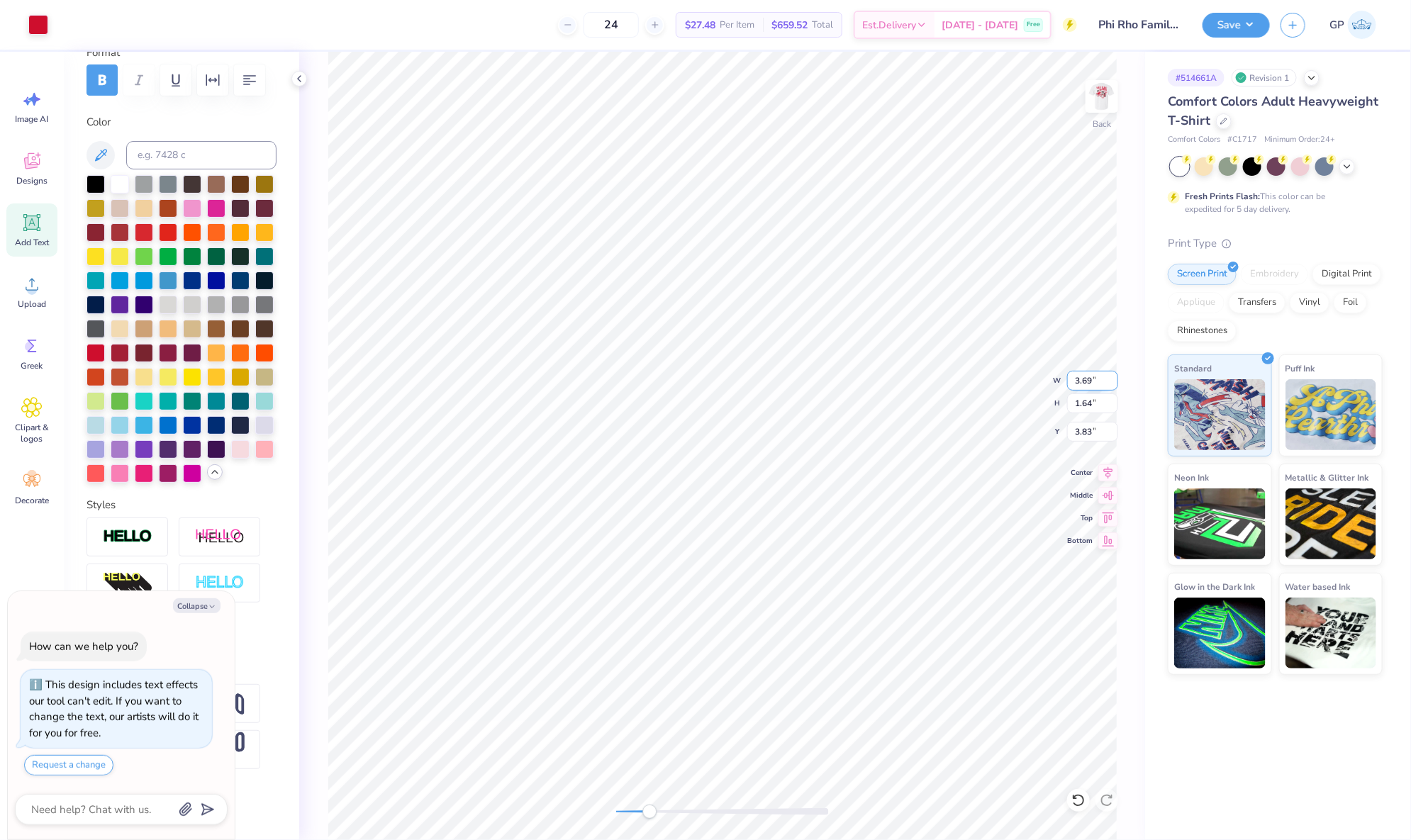
click at [1116, 382] on input "3.69" at bounding box center [1093, 380] width 51 height 20
click at [1116, 382] on input "3.68" at bounding box center [1093, 380] width 51 height 20
click at [1116, 382] on input "3.67" at bounding box center [1093, 380] width 51 height 20
click at [1116, 382] on input "3.66" at bounding box center [1093, 380] width 51 height 20
click at [1116, 382] on input "3.65" at bounding box center [1093, 380] width 51 height 20
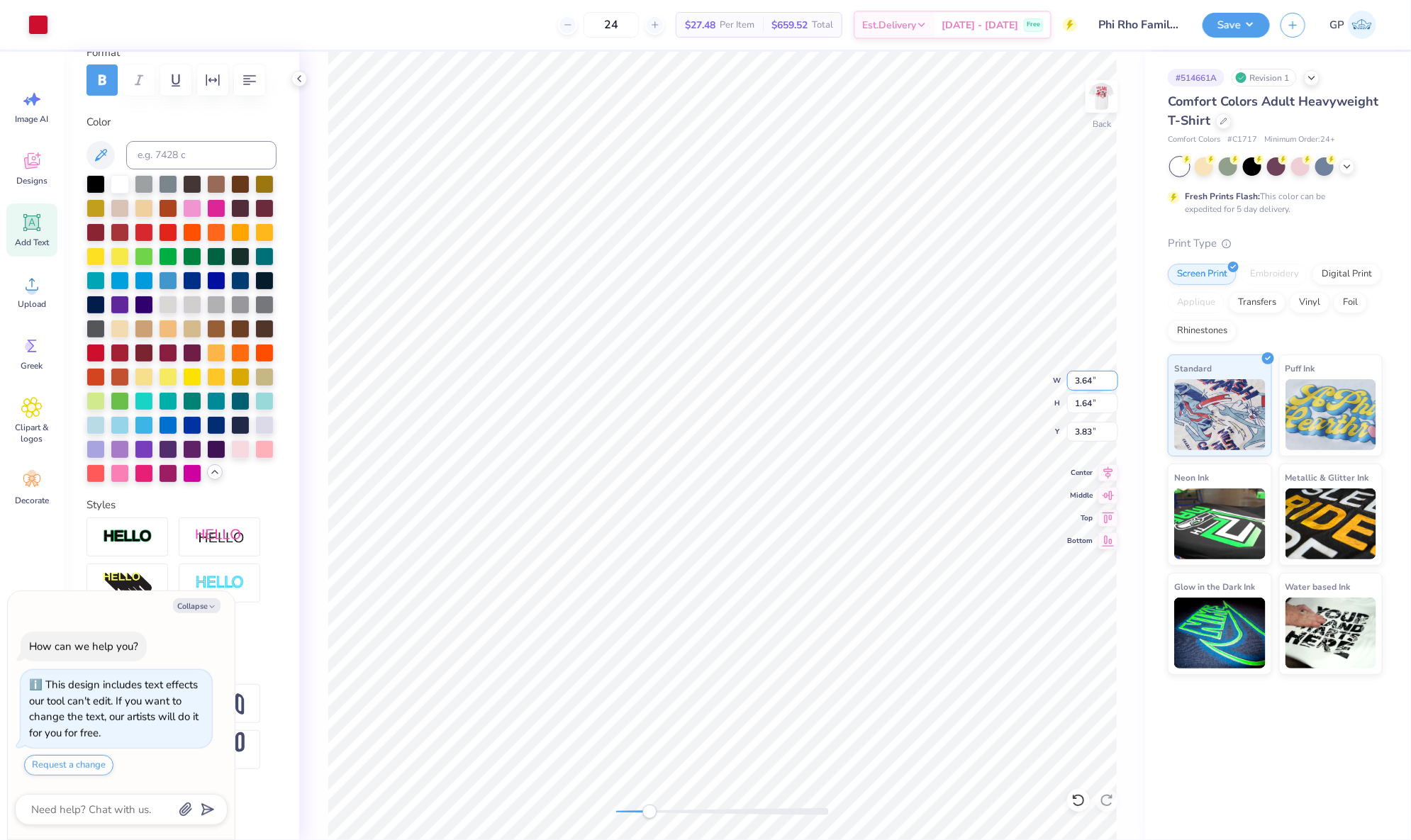
click at [1116, 382] on input "3.64" at bounding box center [1093, 380] width 51 height 20
click at [1116, 382] on input "3.63" at bounding box center [1093, 380] width 51 height 20
click at [1116, 382] on input "3.62" at bounding box center [1093, 380] width 51 height 20
click at [1116, 382] on input "3.61" at bounding box center [1093, 380] width 51 height 20
click at [1116, 382] on input "3.6" at bounding box center [1093, 380] width 51 height 20
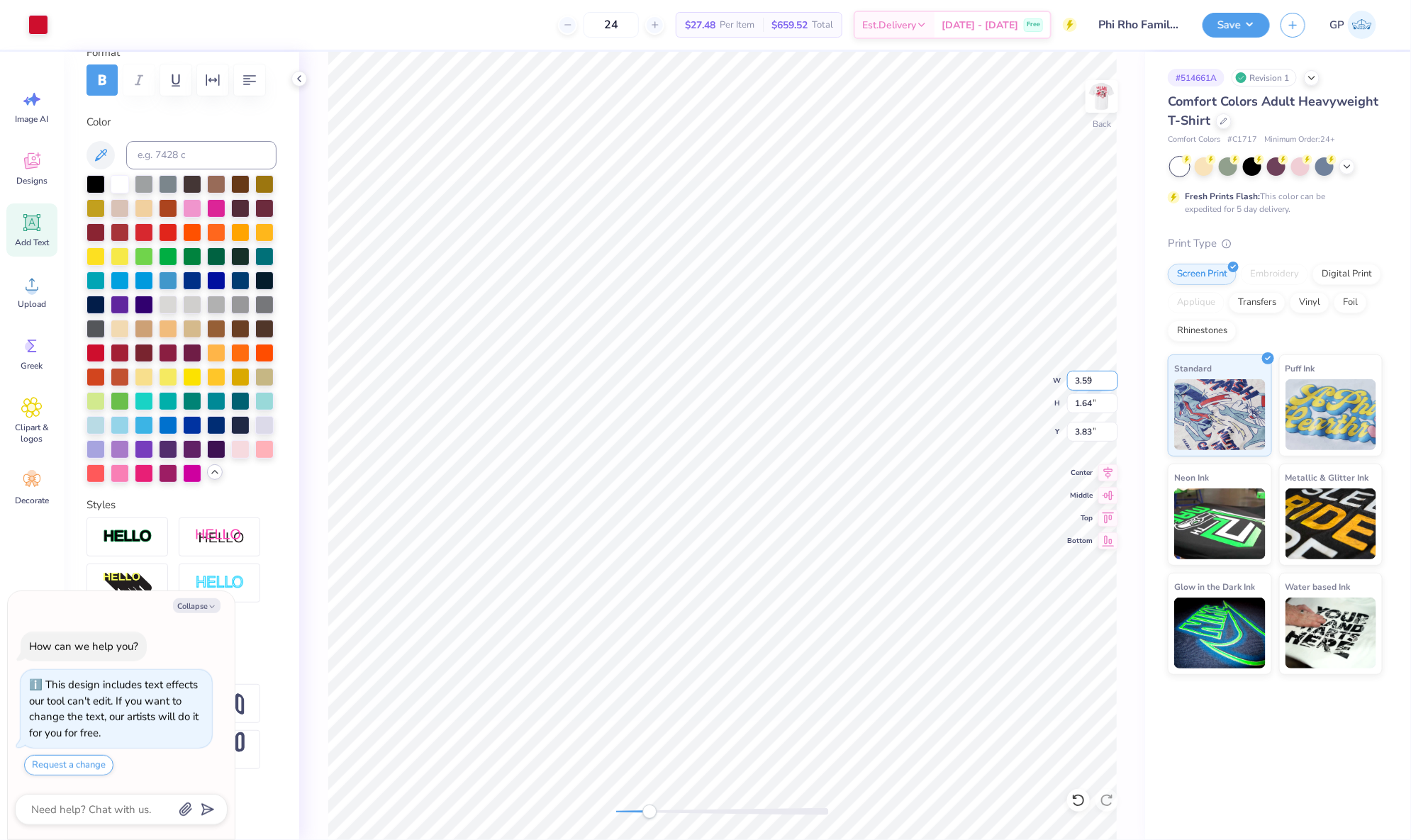
click at [1116, 382] on input "3.59" at bounding box center [1093, 380] width 51 height 20
click at [1116, 382] on input "3.58" at bounding box center [1093, 380] width 51 height 20
click at [1116, 382] on input "3.57" at bounding box center [1093, 380] width 51 height 20
click at [1116, 382] on input "3.56" at bounding box center [1093, 380] width 51 height 20
click at [1116, 382] on input "3.55" at bounding box center [1093, 380] width 51 height 20
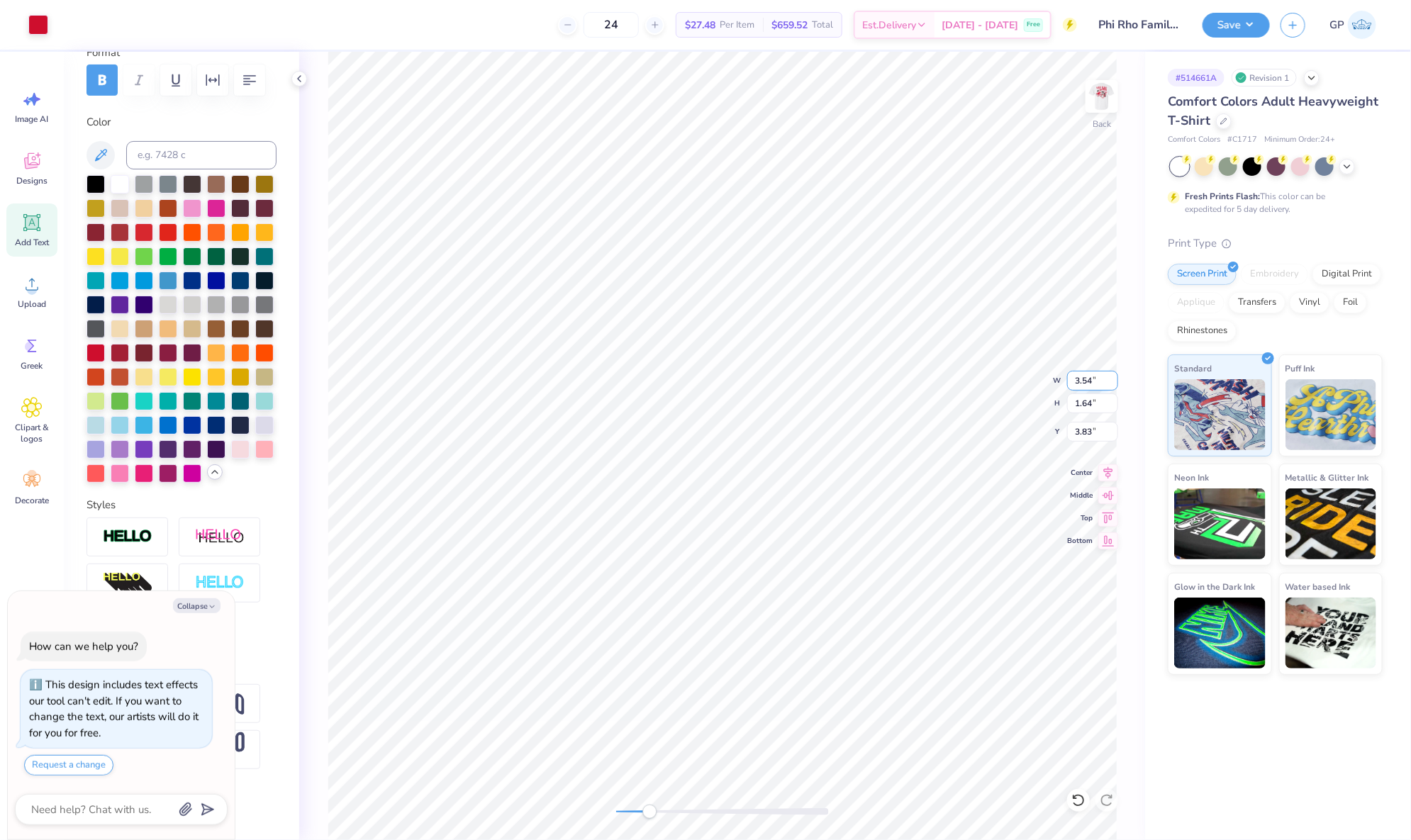
click at [1116, 382] on input "3.54" at bounding box center [1093, 380] width 51 height 20
click at [1116, 382] on input "3.53" at bounding box center [1093, 380] width 51 height 20
click at [1116, 382] on input "3.52" at bounding box center [1093, 380] width 51 height 20
click at [1116, 382] on input "3.51" at bounding box center [1093, 380] width 51 height 20
type input "3.5"
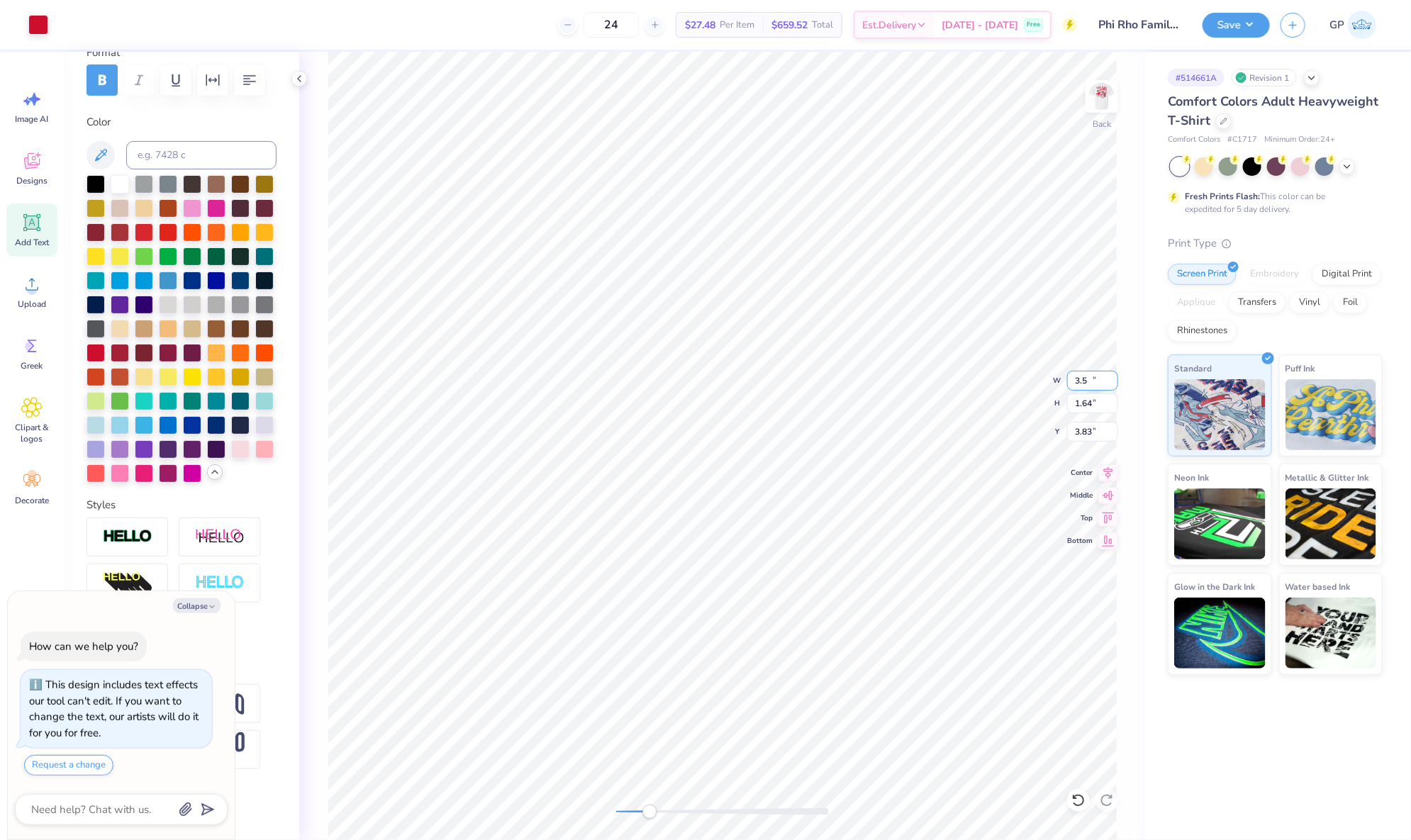
click at [1116, 382] on input "3.5" at bounding box center [1093, 380] width 51 height 20
type textarea "x"
type input "3.31"
type input "1.52"
type input "3.90"
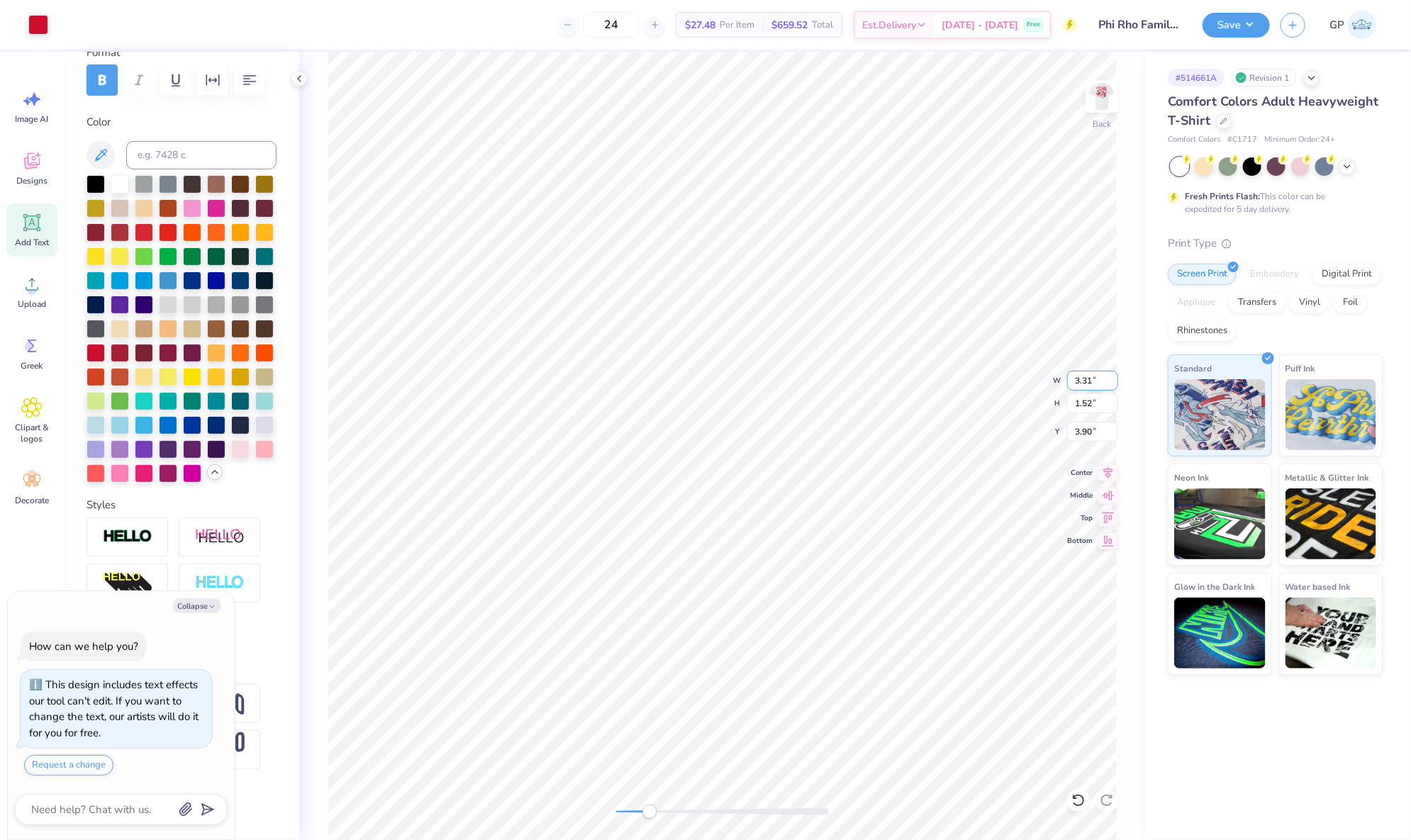
click at [1083, 376] on input "3.31" at bounding box center [1093, 380] width 51 height 20
type input "3.5"
type textarea "x"
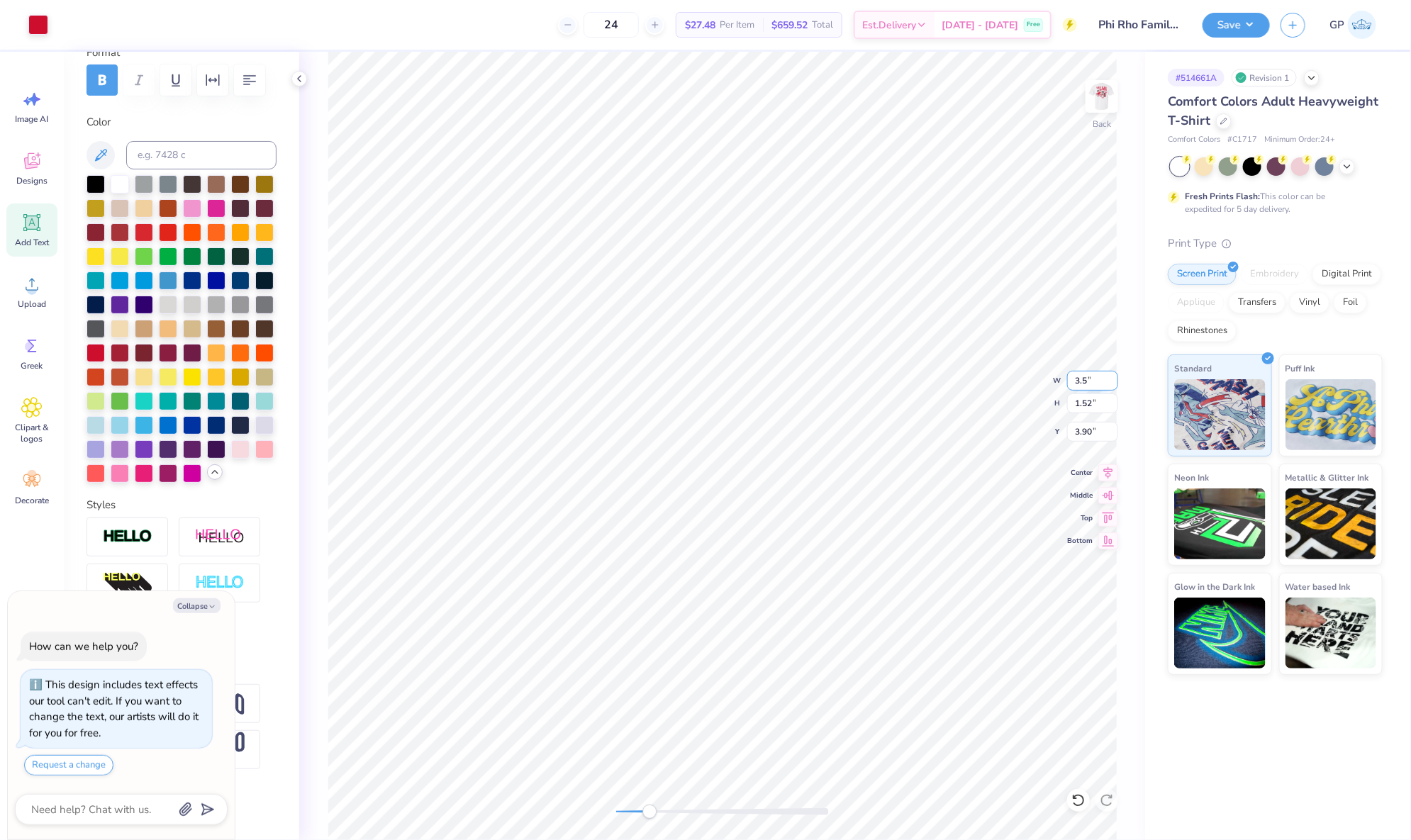
type input "3.70"
type input "1.64"
click at [1083, 438] on input "3.83" at bounding box center [1093, 432] width 51 height 20
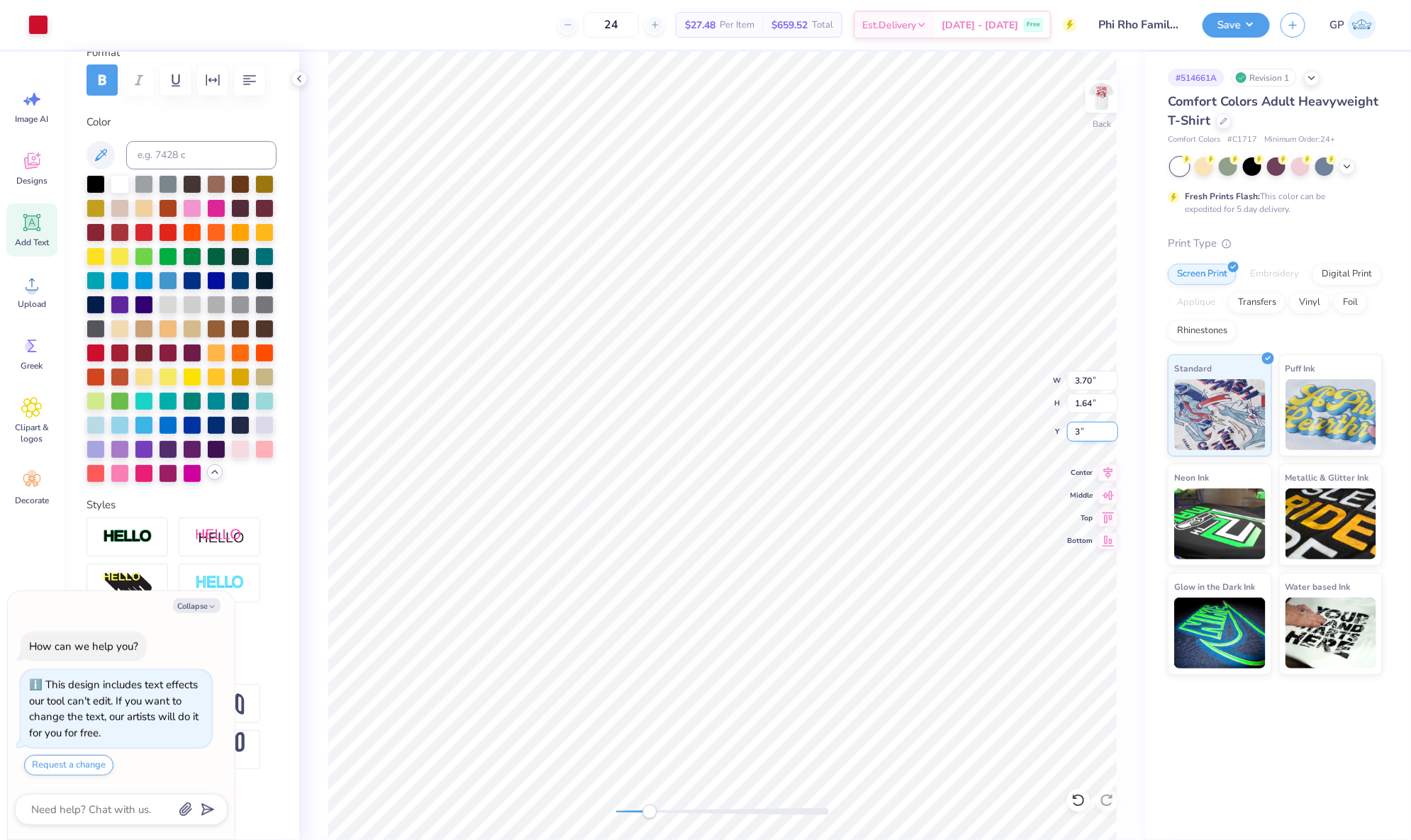
type input "3"
type textarea "x"
type input "3.00"
click at [1084, 372] on input "3.70" at bounding box center [1093, 380] width 51 height 20
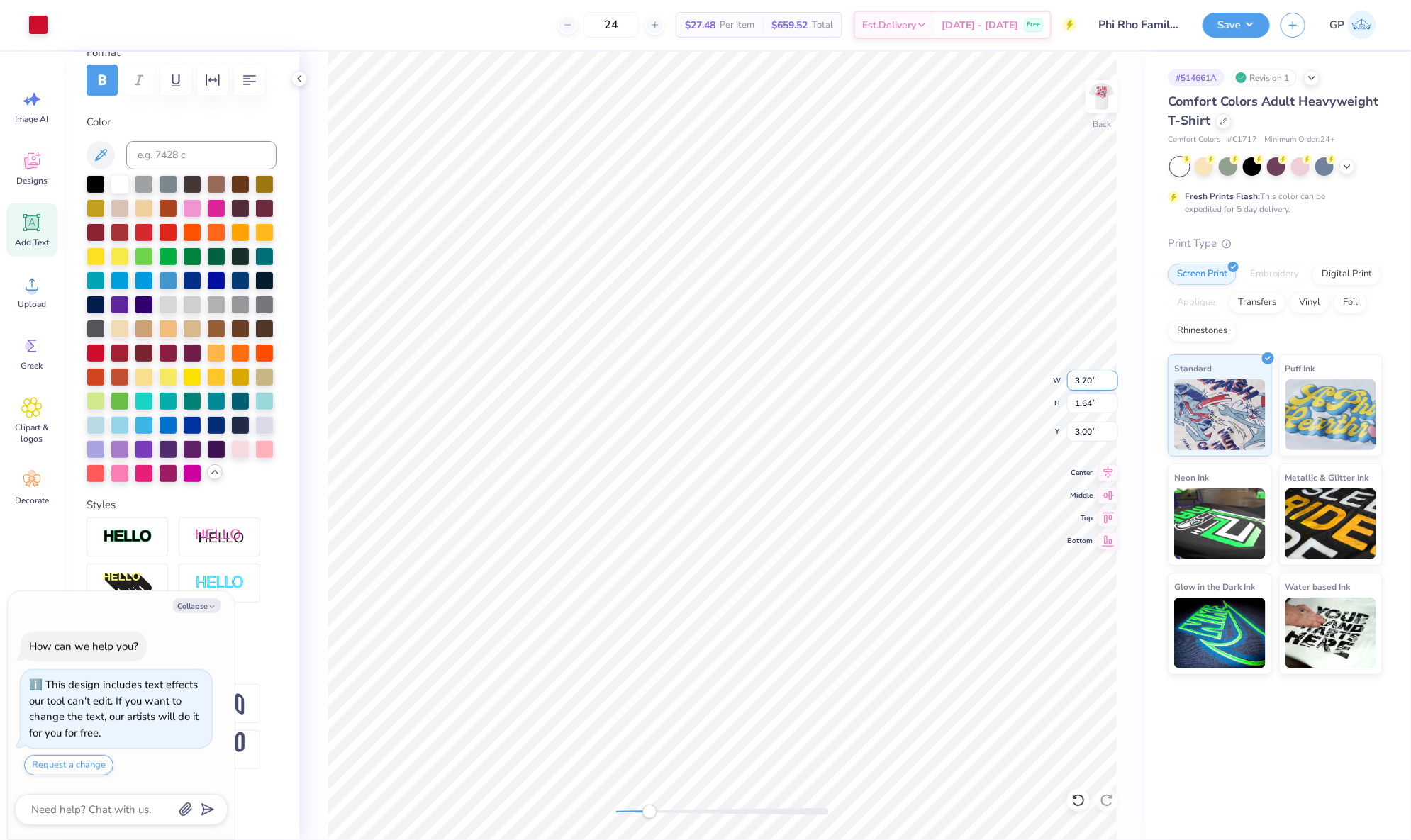
click at [1084, 372] on input "3.70" at bounding box center [1093, 380] width 51 height 20
type input "2"
type input "3.5"
type textarea "x"
type input "3.31"
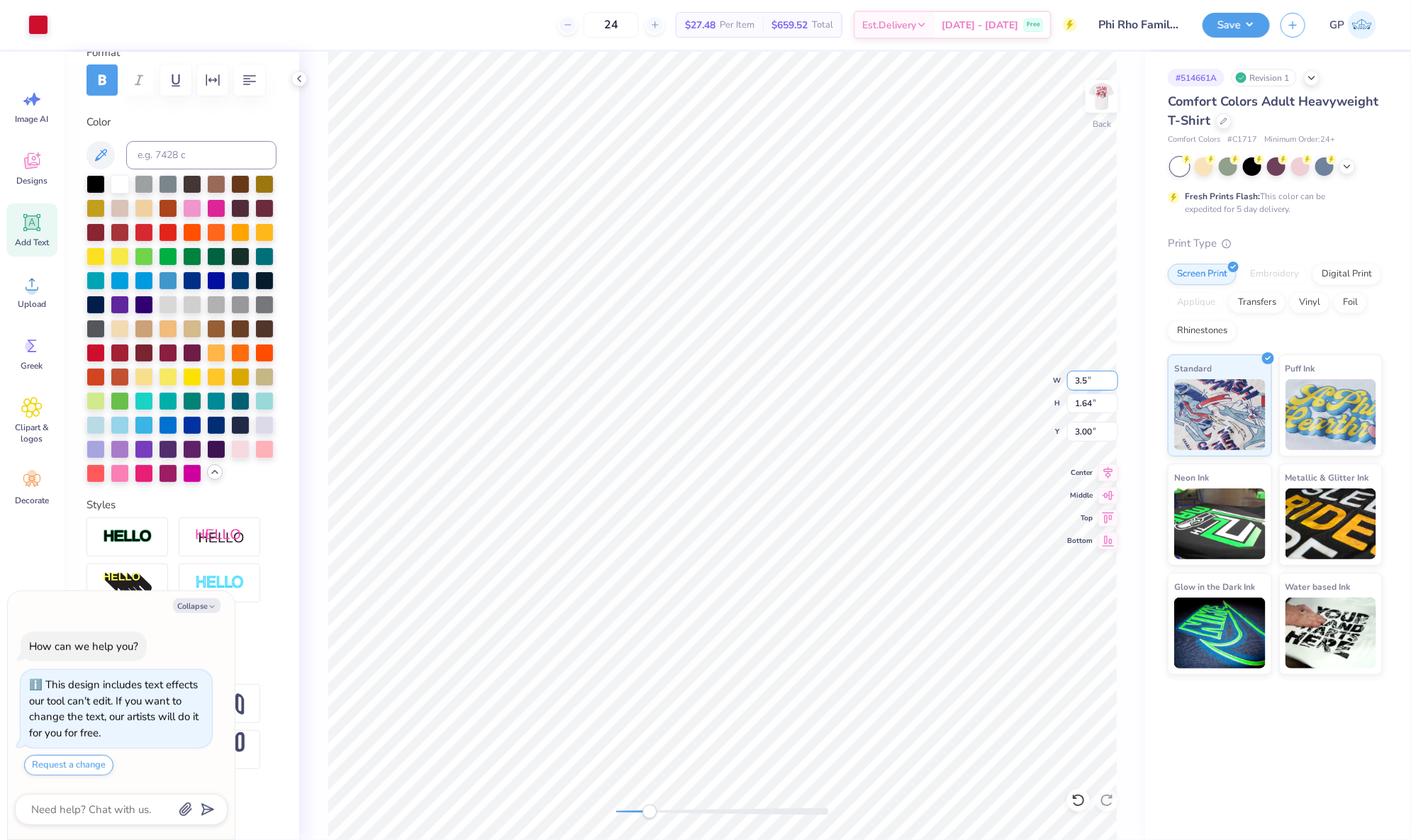
type input "1.52"
type input "3.06"
type input "3.5"
type textarea "x"
type input "3.70"
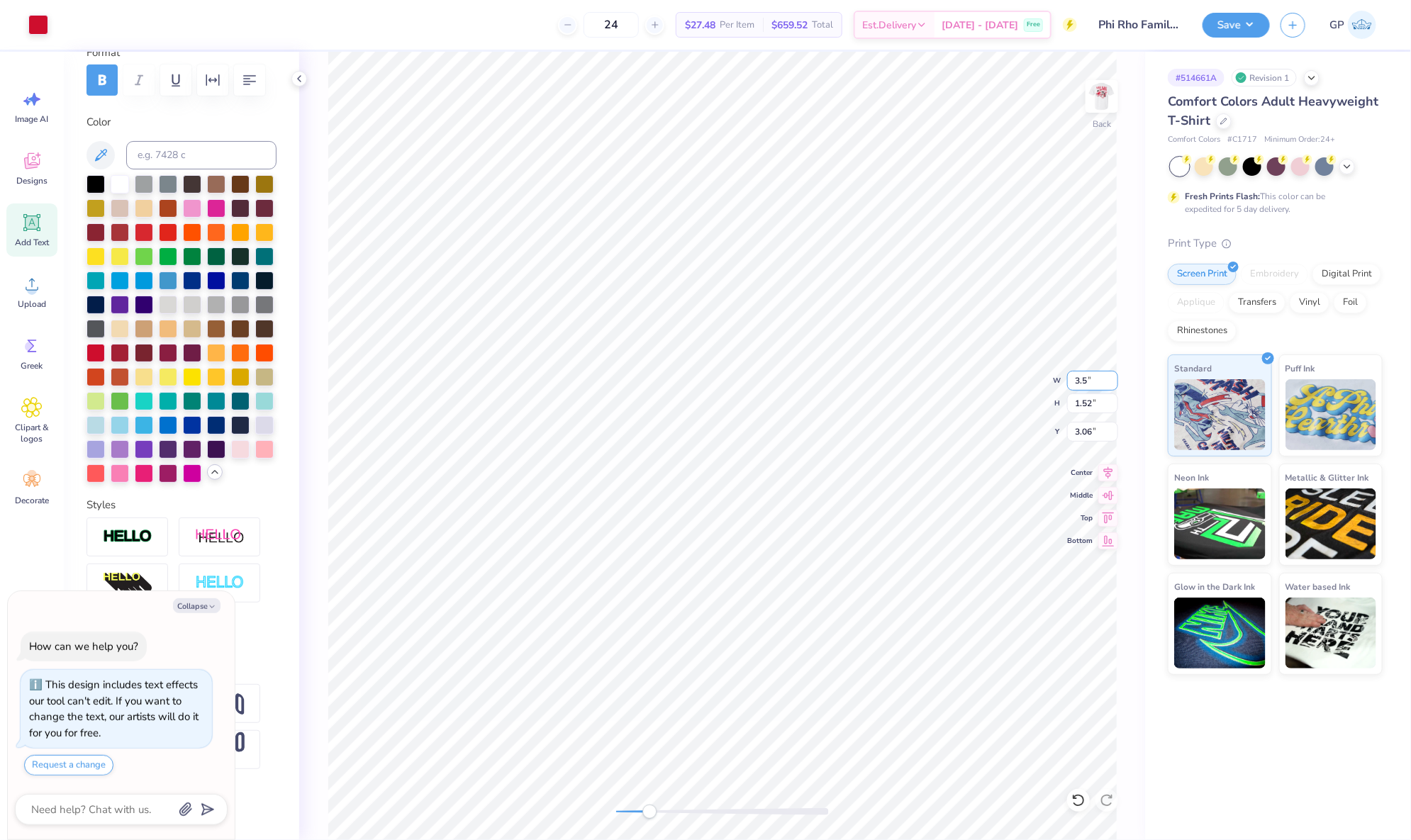
type input "1.64"
type input "3.00"
type input "3.5"
type textarea "x"
type input "3.31"
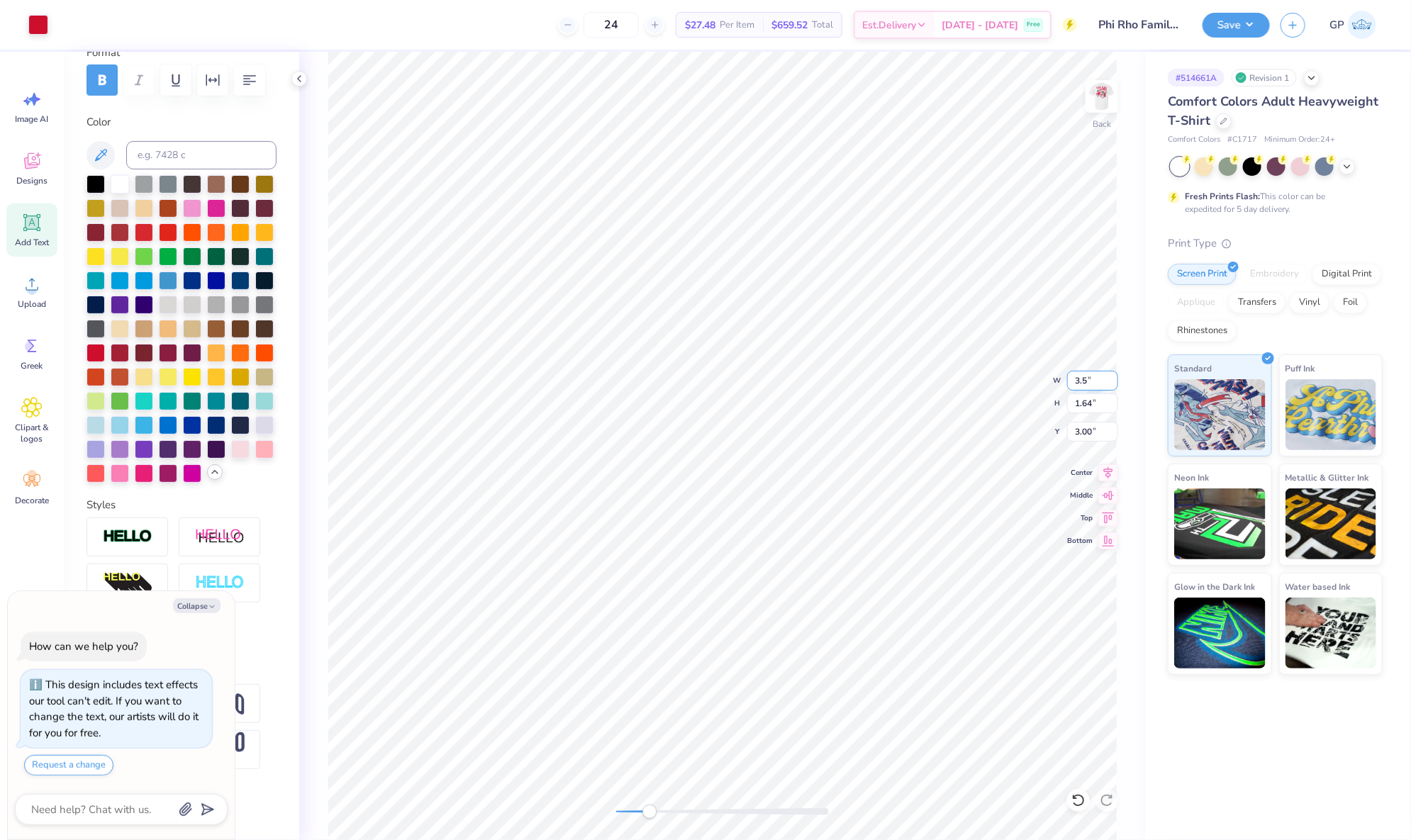
type input "1.52"
type input "3.06"
type input "3.5"
type textarea "x"
type input "3.70"
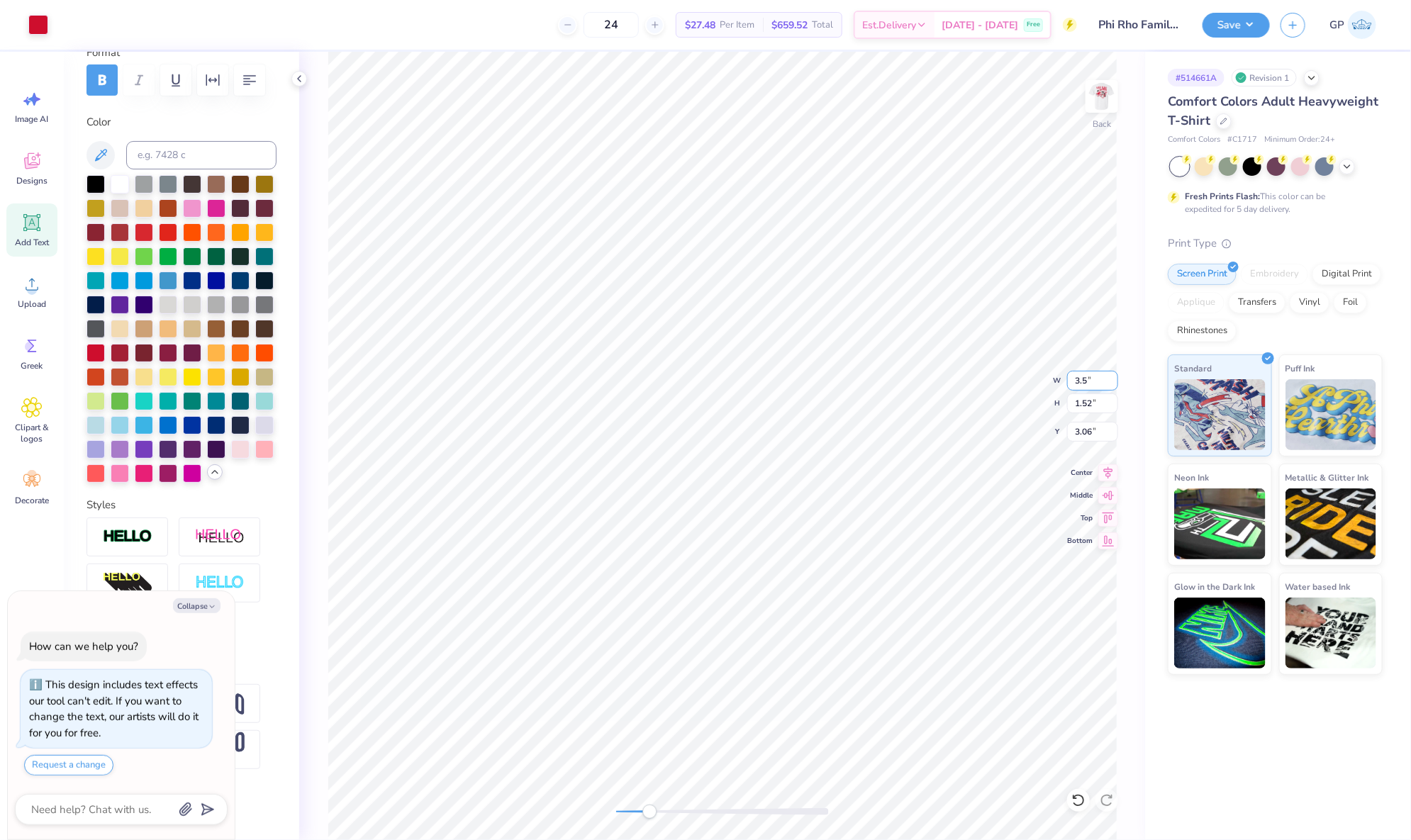
type input "1.64"
type input "3.00"
click at [1129, 346] on div "Back" at bounding box center [722, 446] width 846 height 788
click at [509, 799] on div "Back" at bounding box center [722, 446] width 846 height 788
type textarea "x"
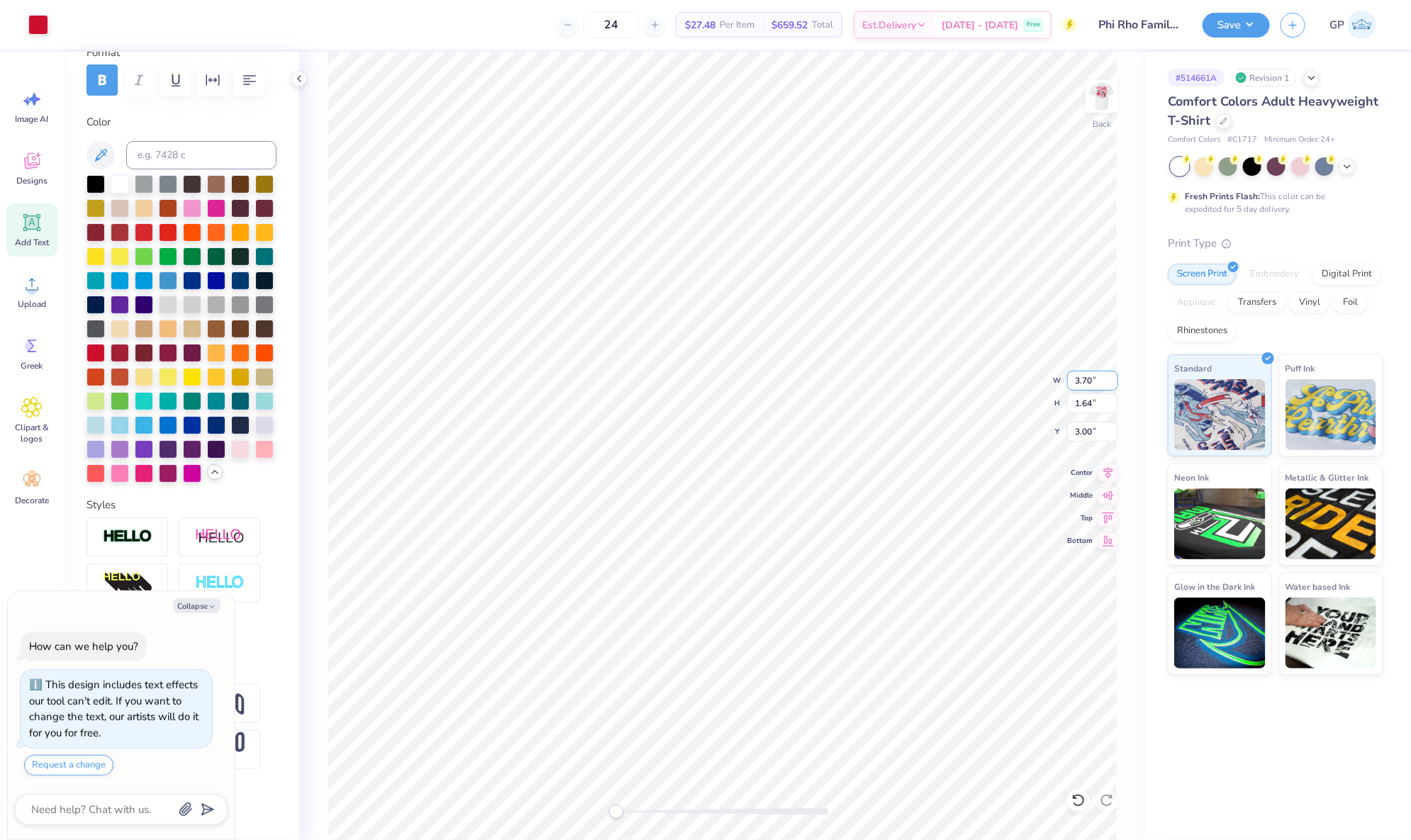
type input "3.32"
type input "1.52"
type input "3.02"
type textarea "x"
type input "3.72"
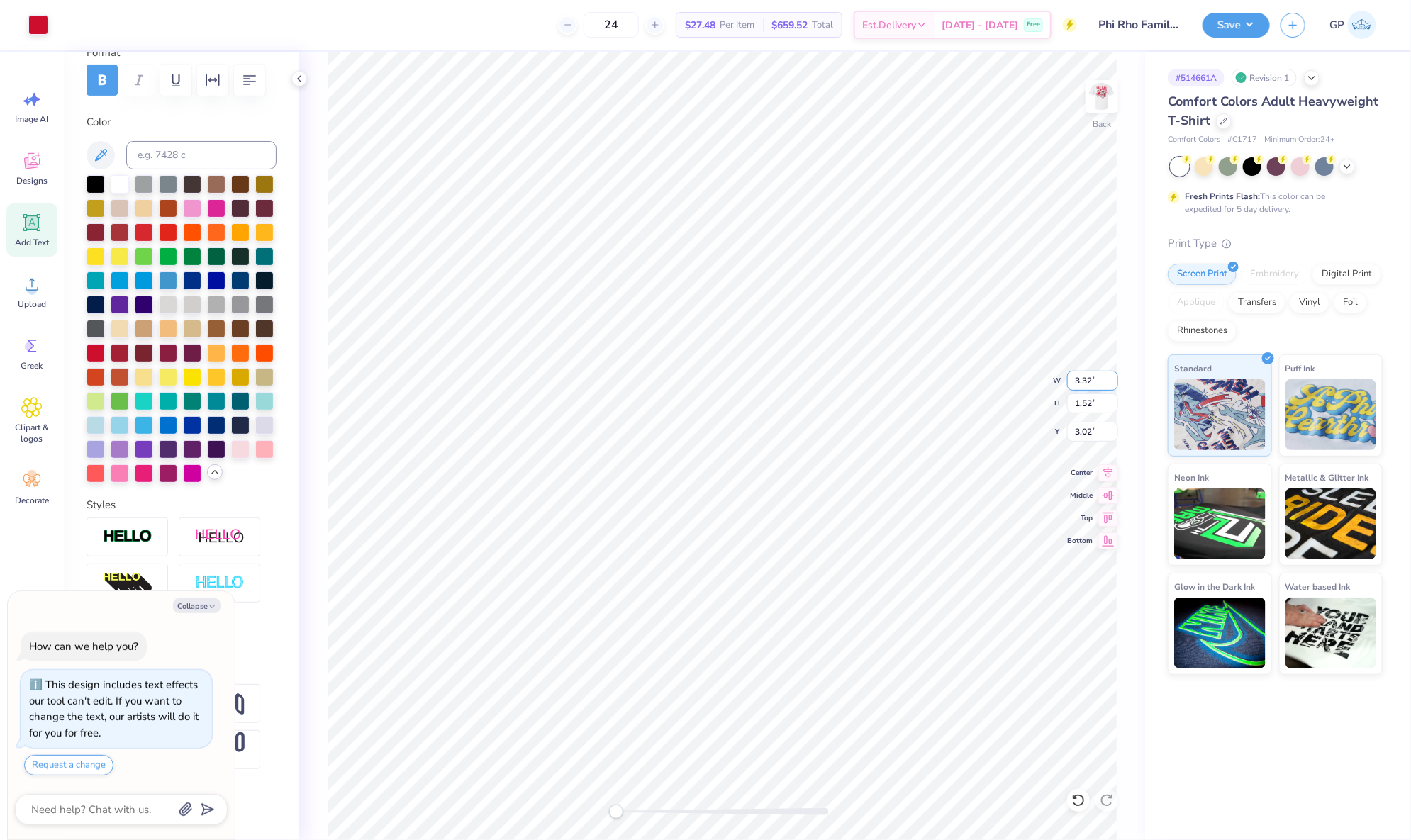
type input "1.64"
type input "3.00"
type textarea "x"
type input "3.50"
type input "1.58"
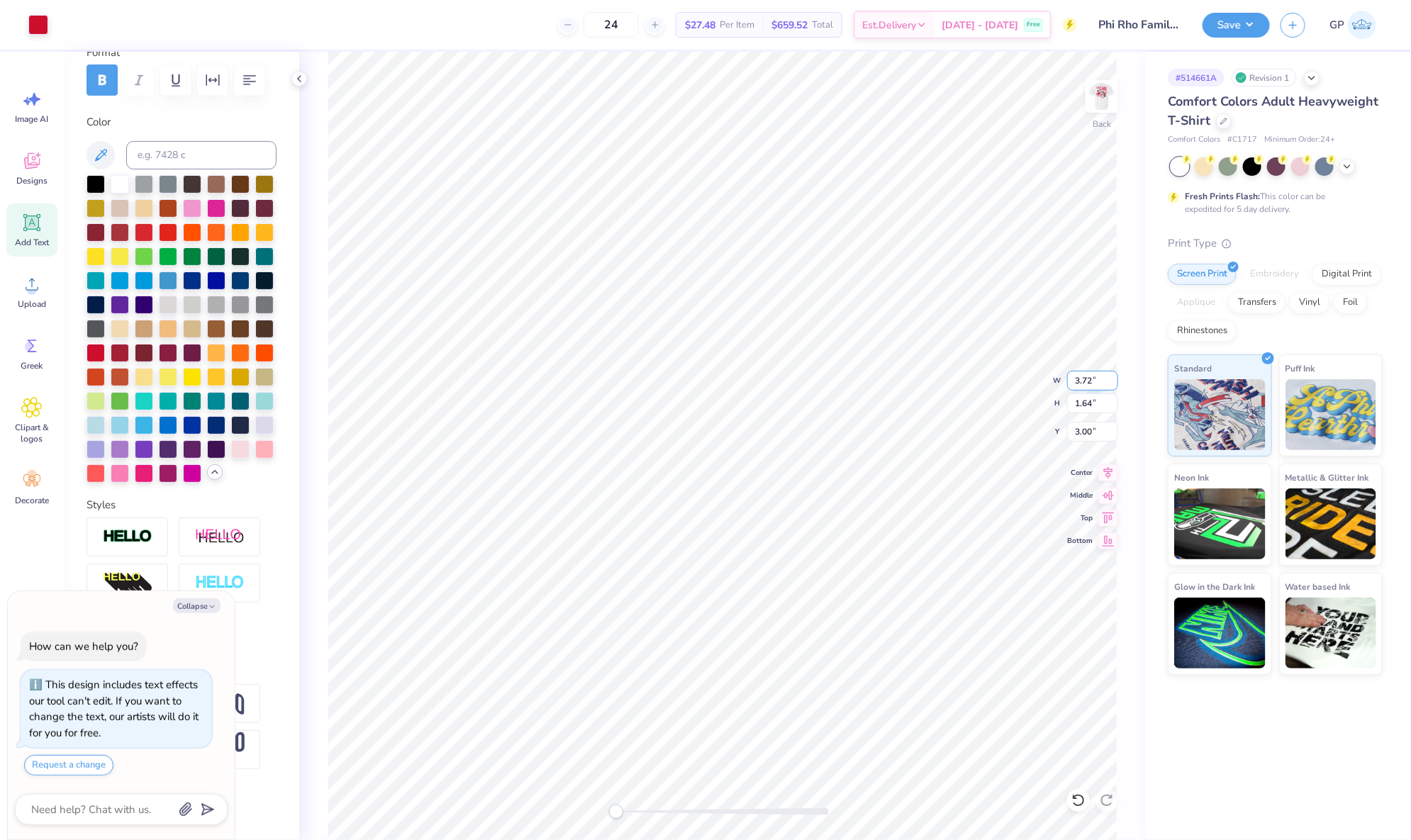
type input "3.01"
click at [1104, 88] on img at bounding box center [1102, 96] width 57 height 57
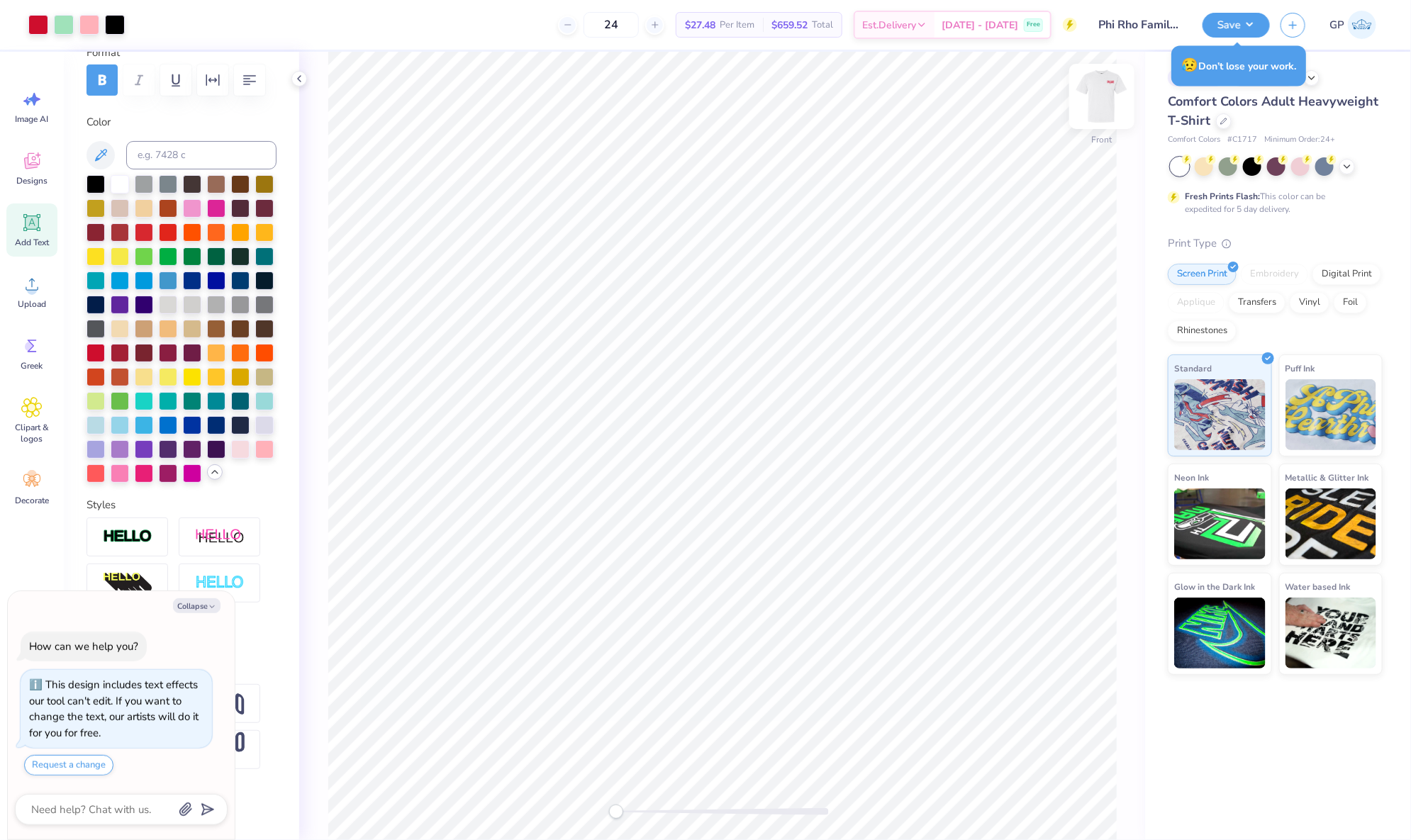
click at [1104, 112] on img at bounding box center [1102, 96] width 57 height 57
click at [1110, 101] on img at bounding box center [1102, 96] width 57 height 57
type textarea "x"
type input "5.63"
type input "3.14"
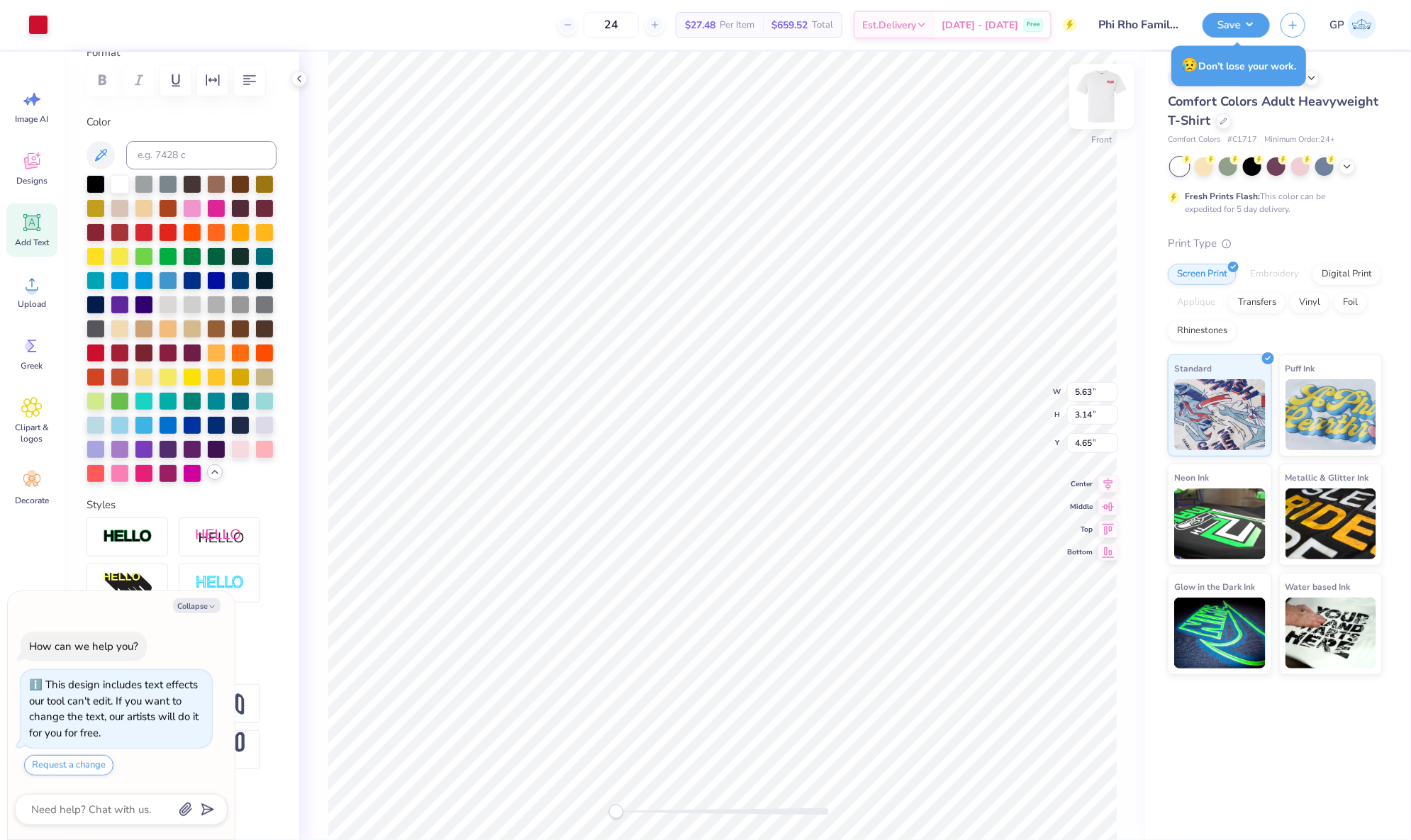
type textarea "x"
type input "5.56"
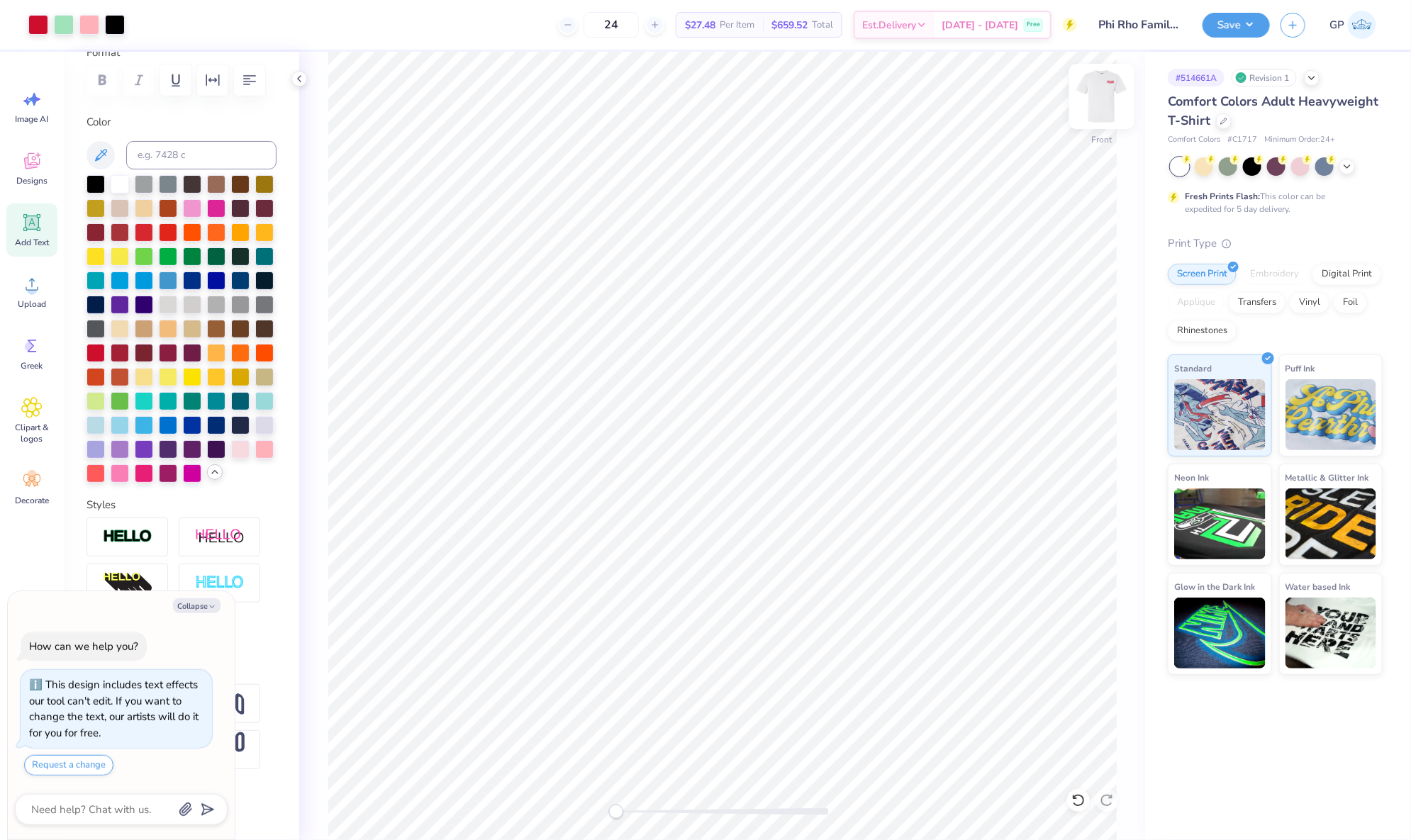
type textarea "x"
